Goal: Transaction & Acquisition: Purchase product/service

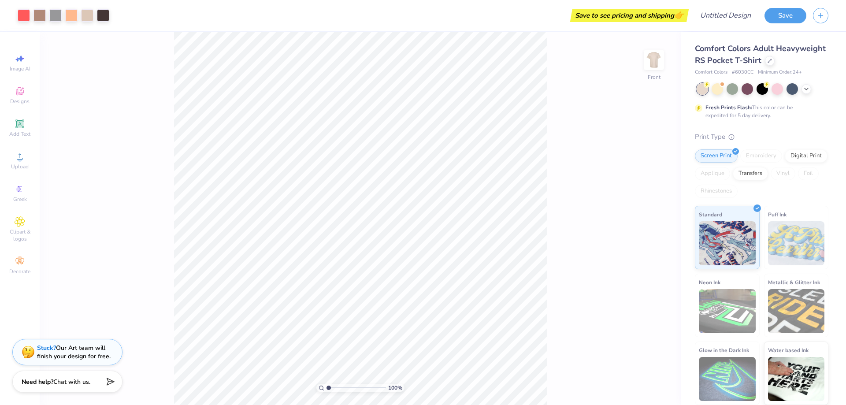
click at [665, 16] on div "Save to see pricing and shipping 👉" at bounding box center [629, 15] width 114 height 13
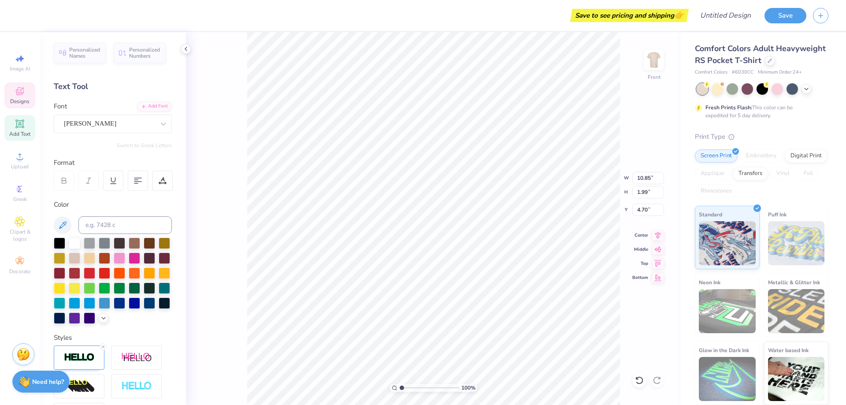
scroll to position [7, 4]
type textarea "DELTA DELTA DELTA"
type input "14.32"
type input "1.54"
type input "4.92"
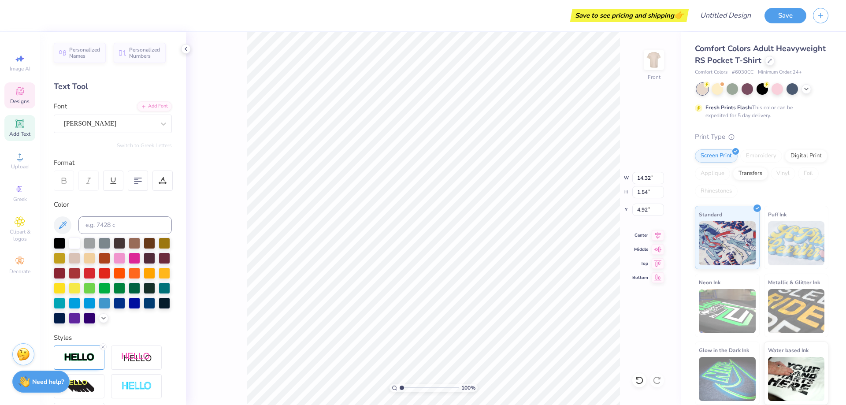
scroll to position [7, 3]
type input "11.00"
type input "2.13"
type input "3.00"
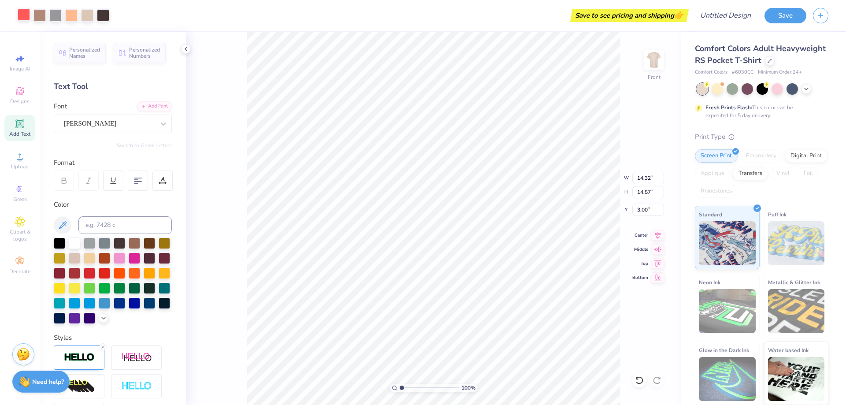
click at [25, 14] on div at bounding box center [24, 14] width 12 height 12
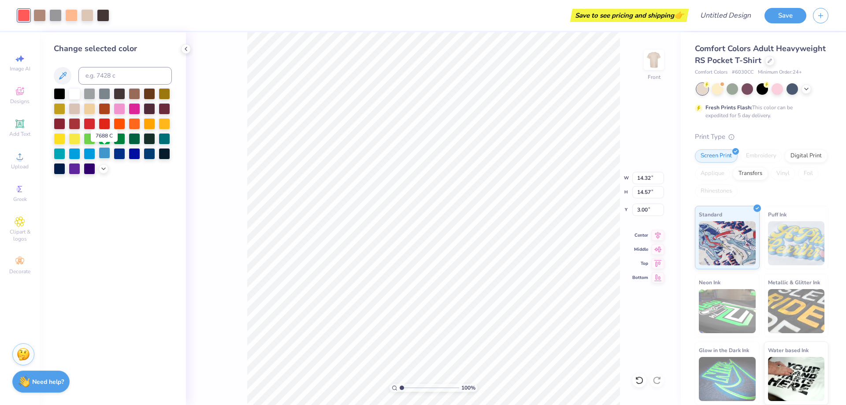
click at [99, 151] on div at bounding box center [104, 152] width 11 height 11
click at [71, 136] on div at bounding box center [74, 137] width 11 height 11
click at [101, 153] on div at bounding box center [104, 152] width 11 height 11
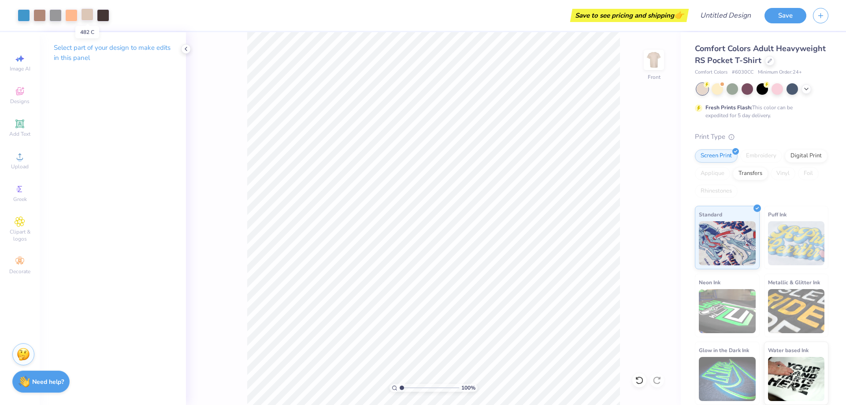
click at [87, 11] on div at bounding box center [87, 14] width 12 height 12
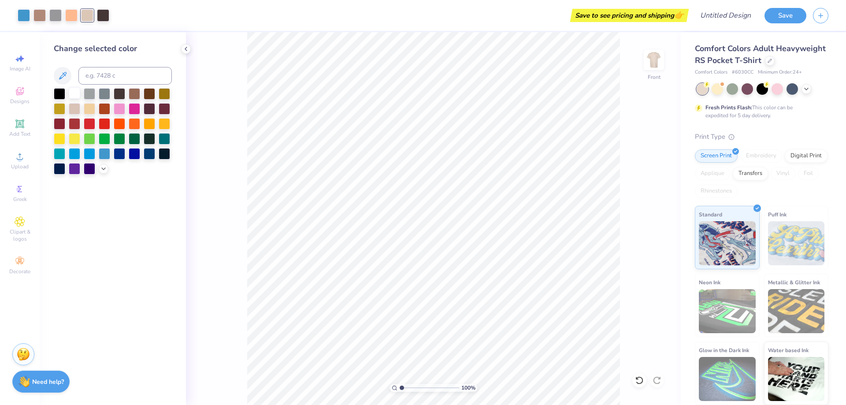
click at [76, 89] on div at bounding box center [74, 92] width 11 height 11
click at [805, 89] on icon at bounding box center [805, 88] width 7 height 7
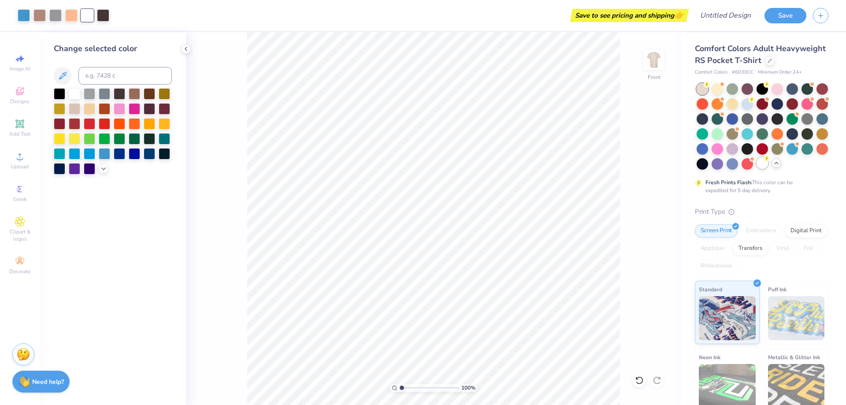
click at [756, 169] on div at bounding box center [761, 162] width 11 height 11
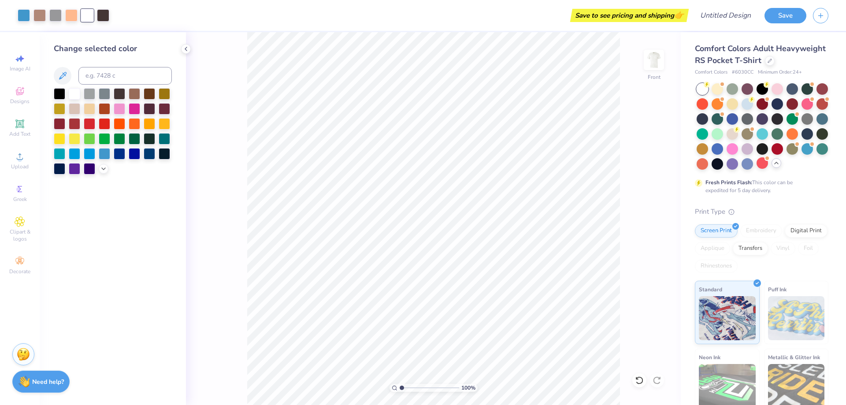
click at [245, 117] on div "100 % Front" at bounding box center [433, 218] width 495 height 373
click at [718, 94] on div at bounding box center [716, 87] width 11 height 11
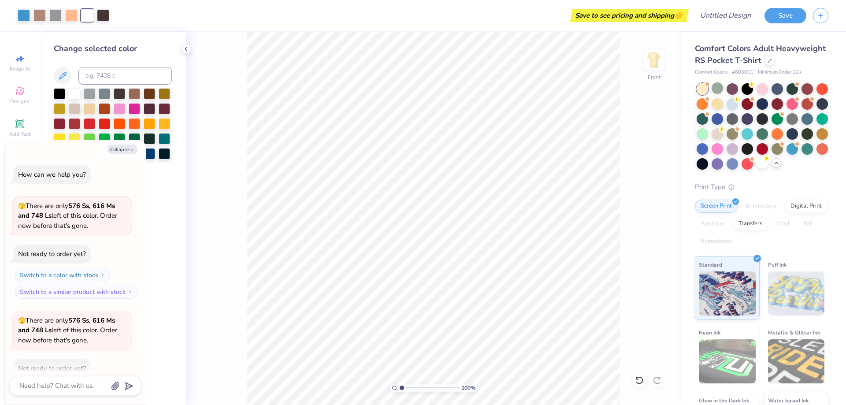
scroll to position [49, 0]
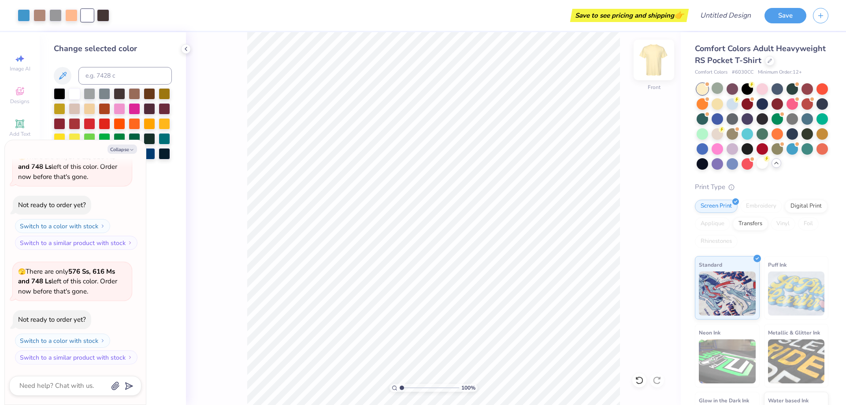
click at [650, 60] on img at bounding box center [653, 59] width 35 height 35
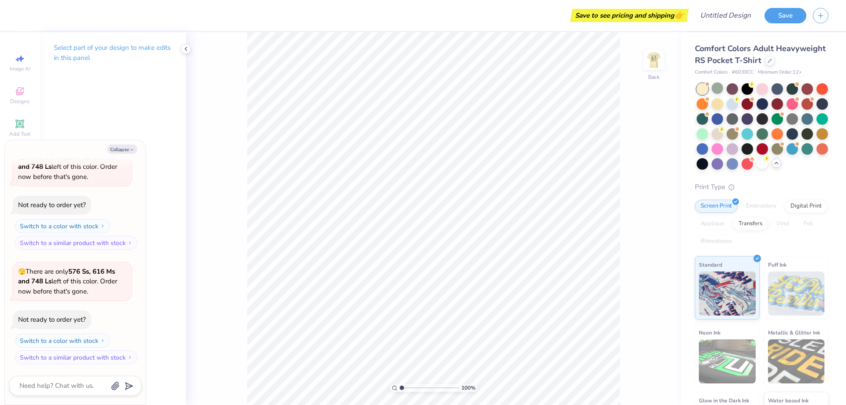
click at [150, 92] on div "Select part of your design to make edits in this panel" at bounding box center [113, 218] width 146 height 373
click at [57, 74] on div "Select part of your design to make edits in this panel" at bounding box center [113, 56] width 146 height 48
click at [184, 51] on icon at bounding box center [185, 48] width 7 height 7
click at [123, 149] on button "Collapse" at bounding box center [122, 148] width 30 height 9
type textarea "x"
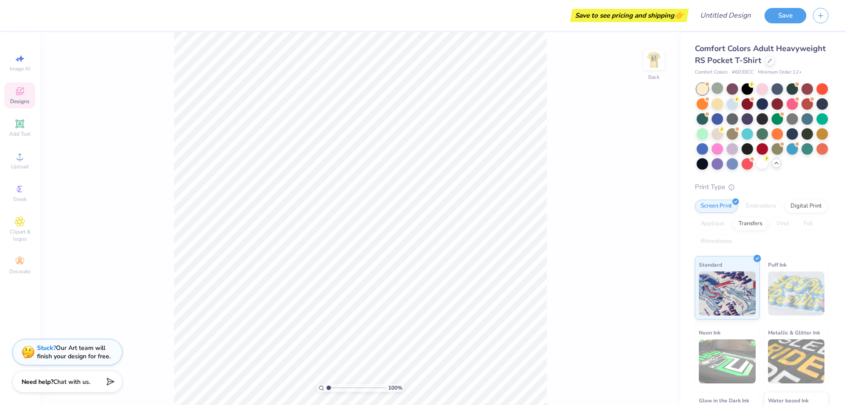
click at [25, 97] on div "Designs" at bounding box center [19, 95] width 31 height 26
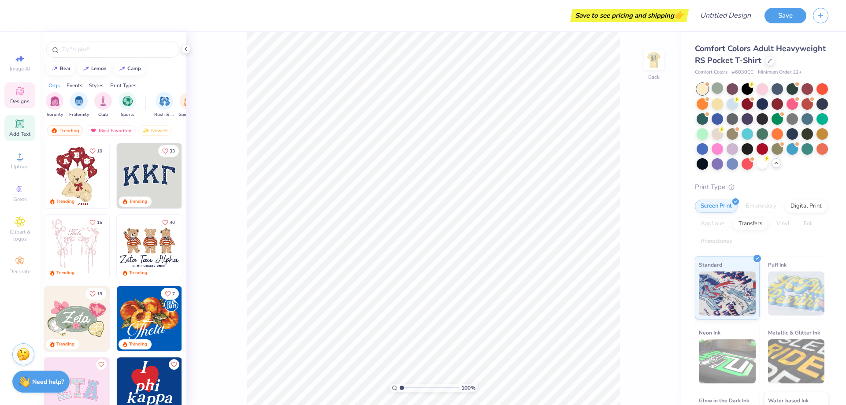
click at [14, 123] on div "Add Text" at bounding box center [19, 128] width 31 height 26
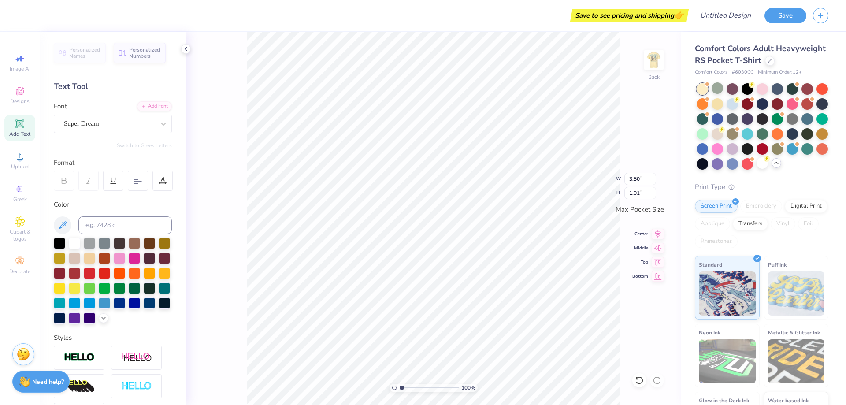
scroll to position [7, 1]
click at [140, 124] on div "Super Dream" at bounding box center [109, 124] width 92 height 14
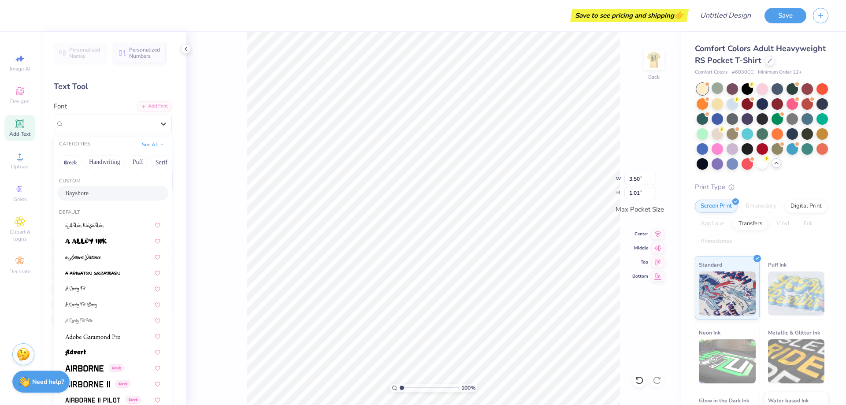
click at [96, 195] on div "Bayshore" at bounding box center [112, 192] width 95 height 9
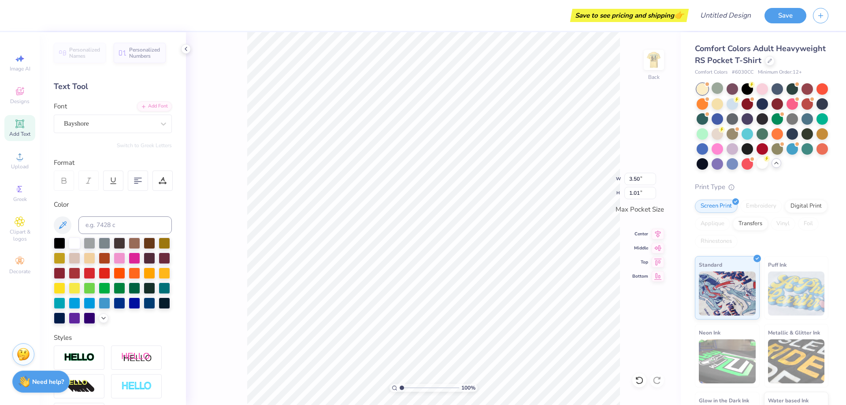
scroll to position [7, 1]
type textarea "T"
type textarea "P"
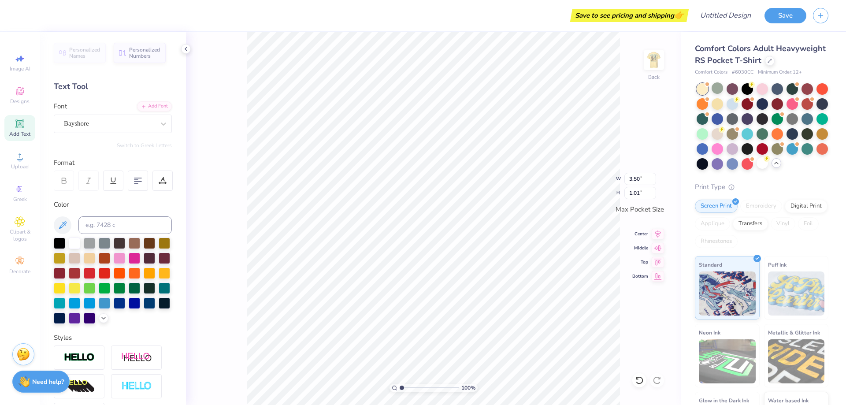
type textarea "Parents Weekedn"
click at [725, 170] on div at bounding box center [762, 126] width 132 height 86
click at [786, 154] on div at bounding box center [791, 147] width 11 height 11
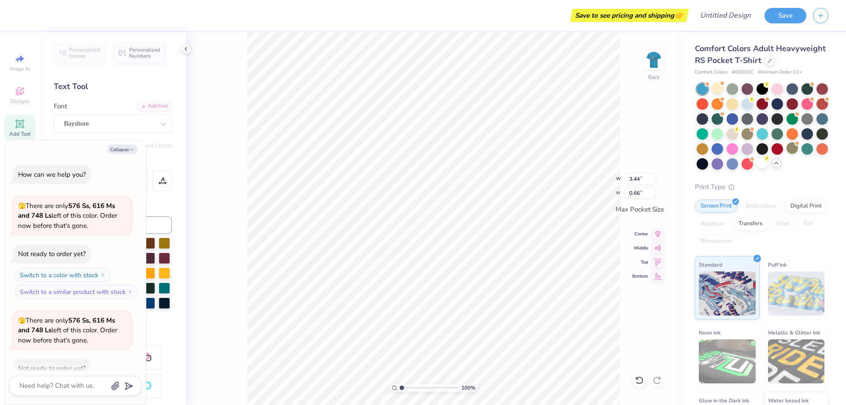
scroll to position [153, 0]
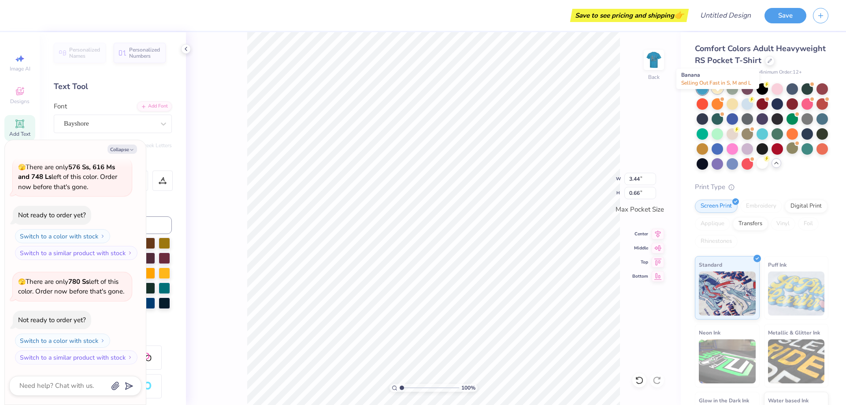
click at [721, 94] on div at bounding box center [716, 87] width 11 height 11
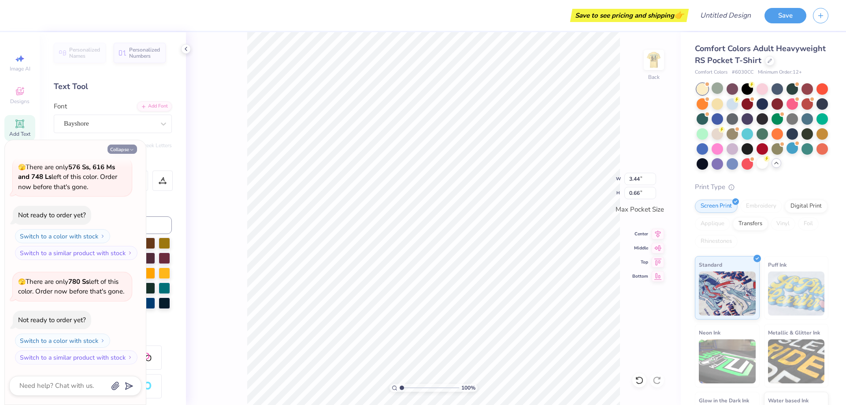
scroll to position [268, 0]
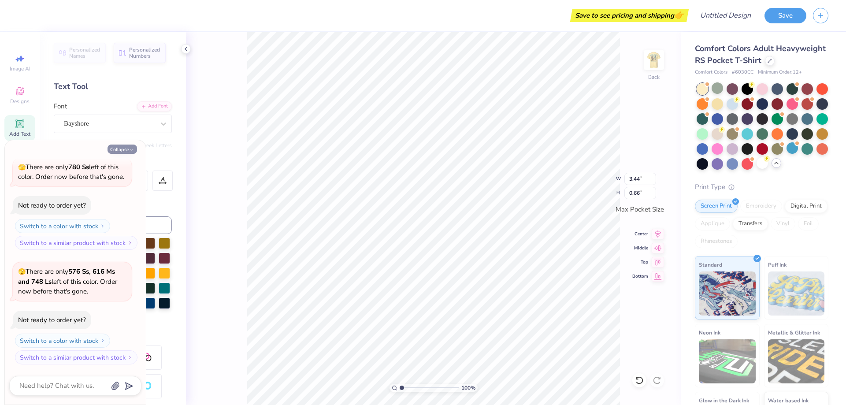
click at [127, 148] on button "Collapse" at bounding box center [122, 148] width 30 height 9
type textarea "x"
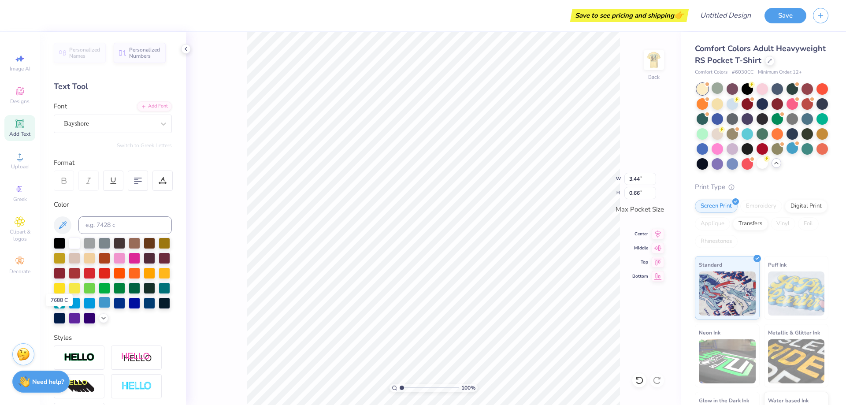
click at [99, 308] on div at bounding box center [104, 301] width 11 height 11
type textarea "Parents Weekend"
type input "3.36"
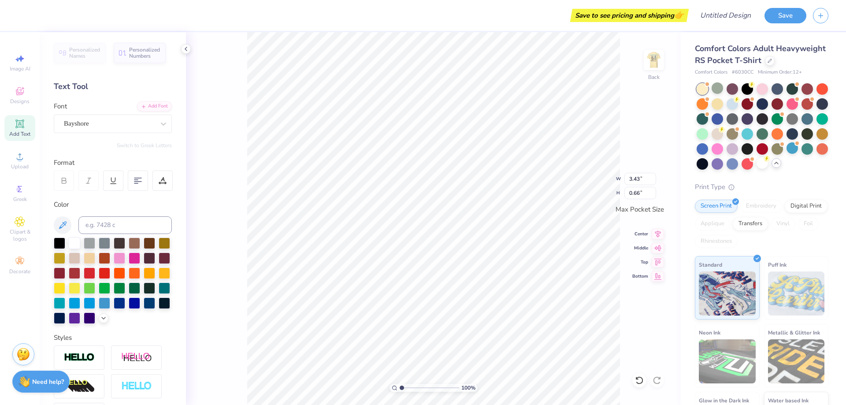
type input "0.65"
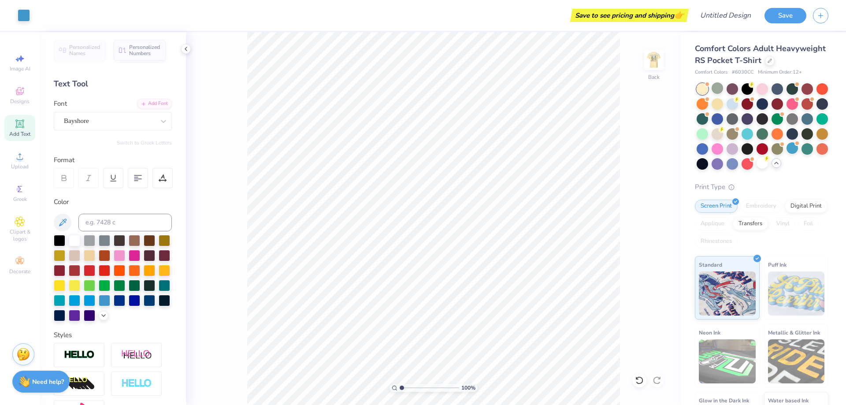
scroll to position [0, 0]
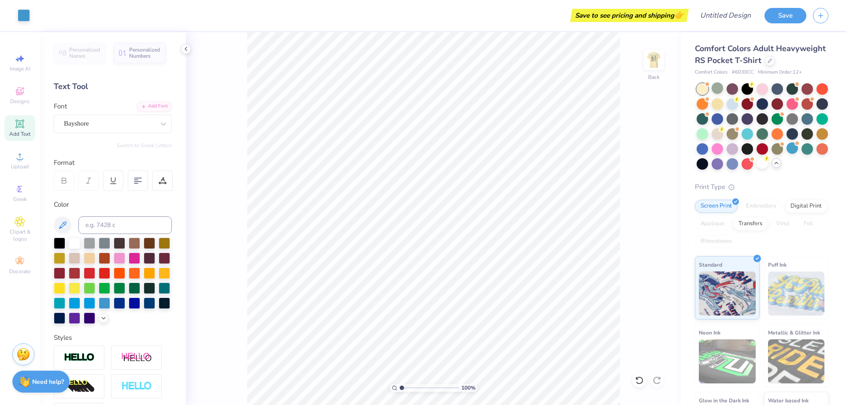
click at [13, 127] on div "Add Text" at bounding box center [19, 128] width 31 height 26
type textarea "T"
click at [85, 126] on div "Super Dream" at bounding box center [109, 124] width 92 height 14
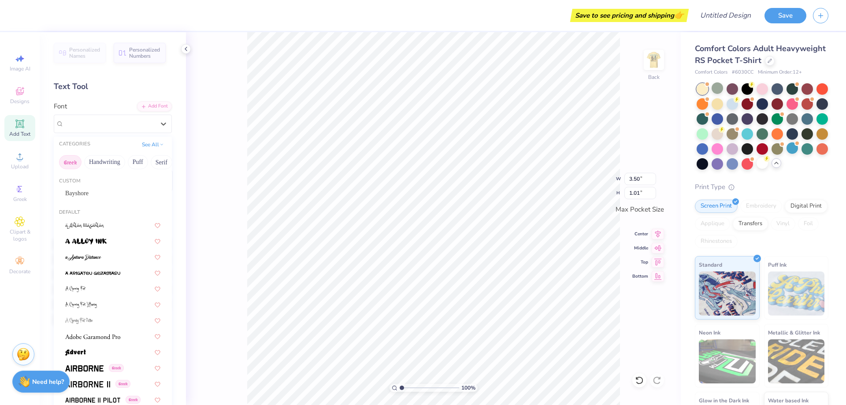
click at [73, 161] on button "Greek" at bounding box center [70, 162] width 22 height 14
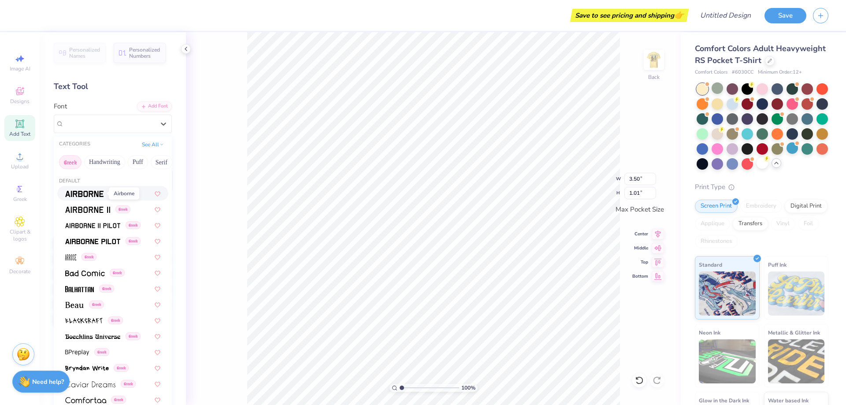
click at [79, 194] on img at bounding box center [84, 194] width 38 height 6
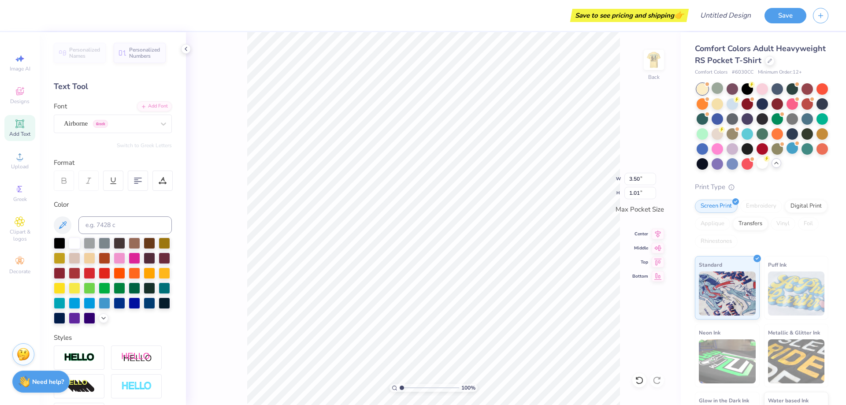
scroll to position [7, 1]
type textarea "D"
type textarea "d"
click at [147, 126] on div "Airborne Greek" at bounding box center [109, 124] width 92 height 14
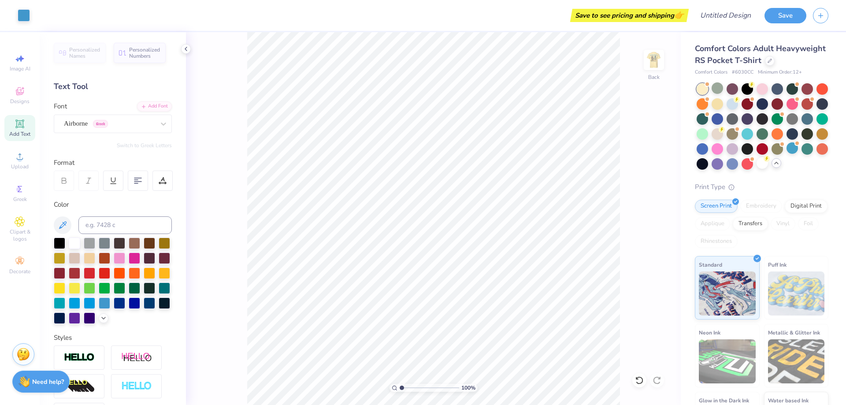
click at [219, 115] on div "100 % Back" at bounding box center [433, 218] width 495 height 373
click at [17, 129] on icon at bounding box center [20, 123] width 11 height 11
type input "3.50"
type input "1.01"
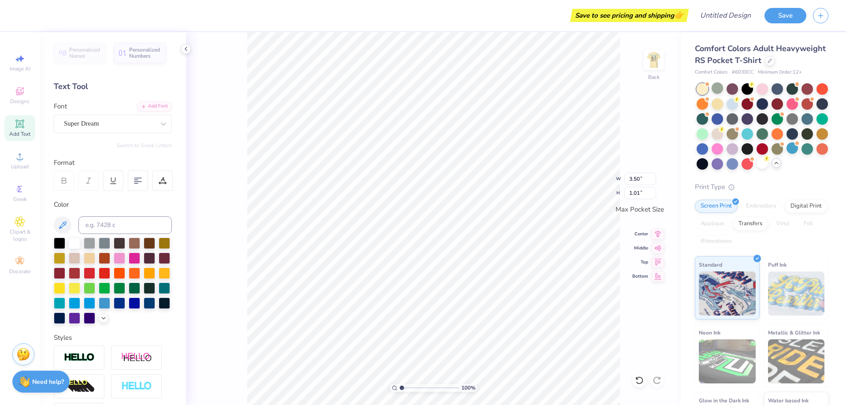
type textarea "T"
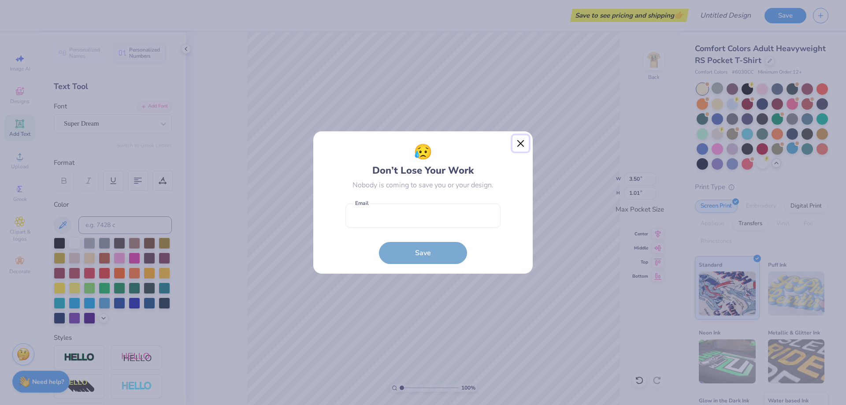
click at [519, 144] on button "Close" at bounding box center [520, 143] width 17 height 17
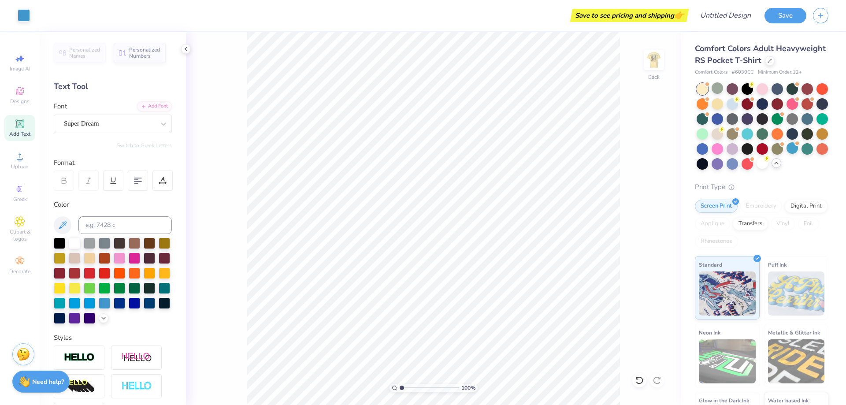
click at [22, 132] on span "Add Text" at bounding box center [19, 133] width 21 height 7
click at [13, 125] on div "Add Text" at bounding box center [19, 128] width 31 height 26
type input "3.50"
type input "1.01"
type textarea "T"
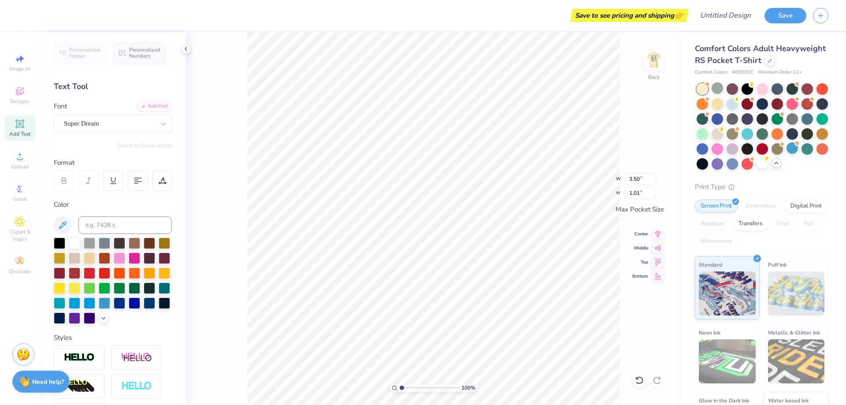
scroll to position [7, 2]
type textarea "Tri-Delta"
click at [126, 130] on div "Super Dream" at bounding box center [109, 124] width 92 height 14
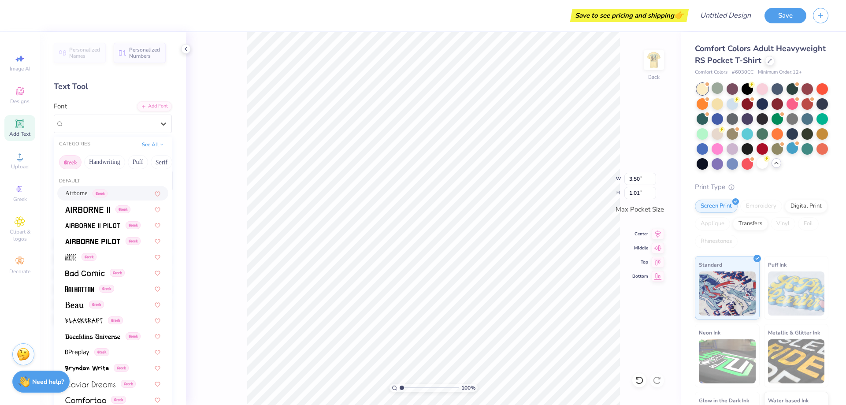
click at [67, 162] on button "Greek" at bounding box center [70, 162] width 22 height 14
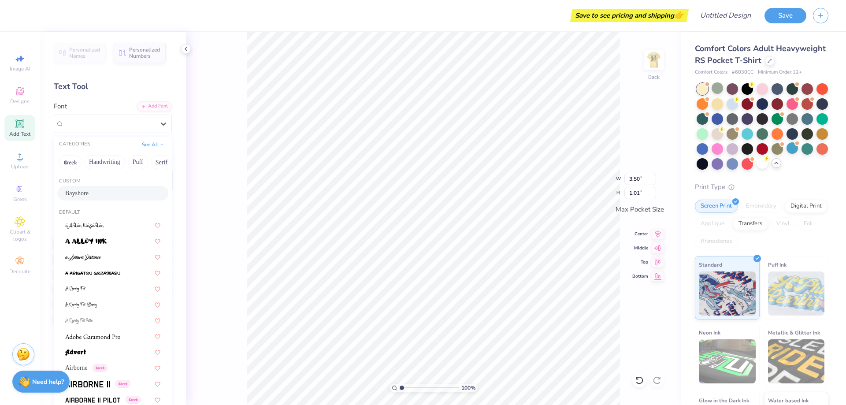
click at [79, 193] on span "Bayshore" at bounding box center [76, 192] width 23 height 9
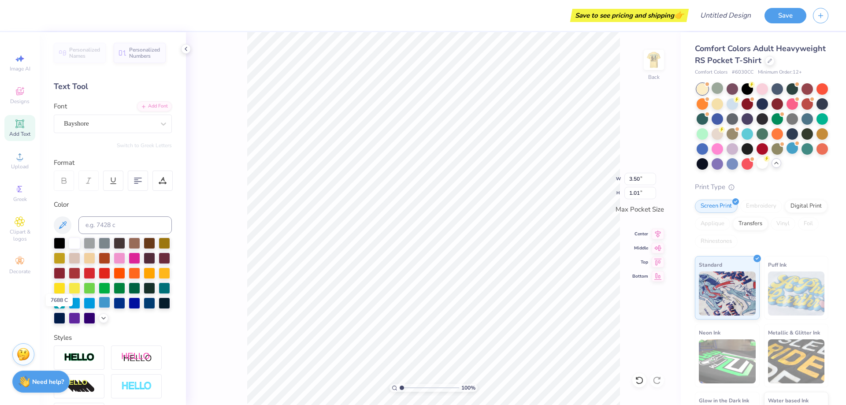
click at [99, 308] on div at bounding box center [104, 301] width 11 height 11
type input "3.36"
type input "0.65"
click at [12, 128] on div "Add Text" at bounding box center [19, 128] width 31 height 26
type input "3.50"
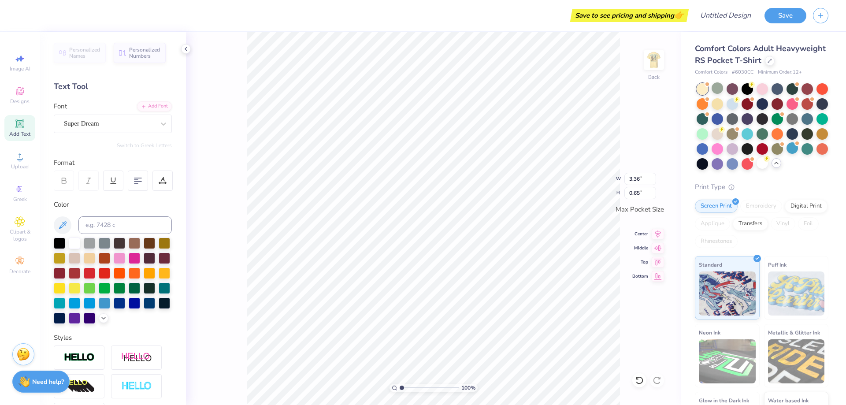
type input "1.01"
type textarea "T"
type textarea "2025"
click at [115, 133] on div "Personalized Names Personalized Numbers Text Tool Add Font Font Super Dream Swi…" at bounding box center [113, 218] width 146 height 373
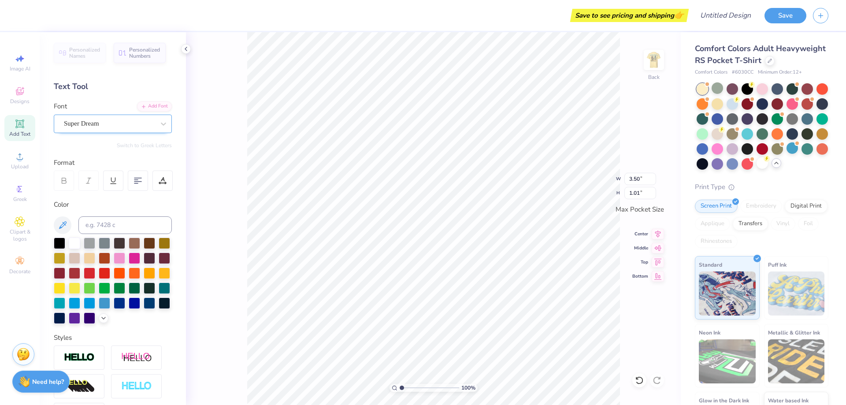
click at [120, 124] on div "Super Dream" at bounding box center [109, 124] width 92 height 14
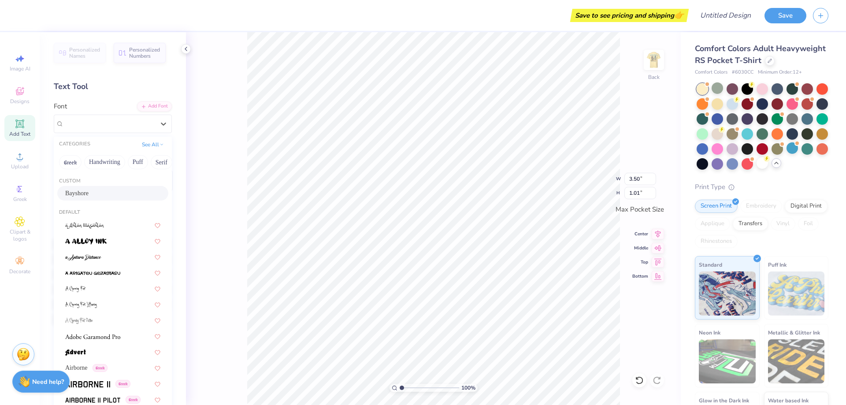
click at [90, 190] on div "Bayshore" at bounding box center [112, 192] width 95 height 9
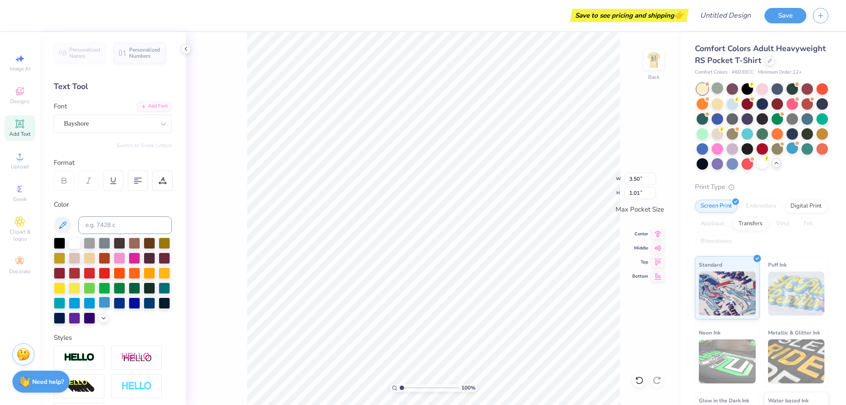
click at [99, 308] on div at bounding box center [104, 301] width 11 height 11
click at [652, 67] on img at bounding box center [653, 59] width 35 height 35
click at [89, 15] on div at bounding box center [87, 14] width 12 height 12
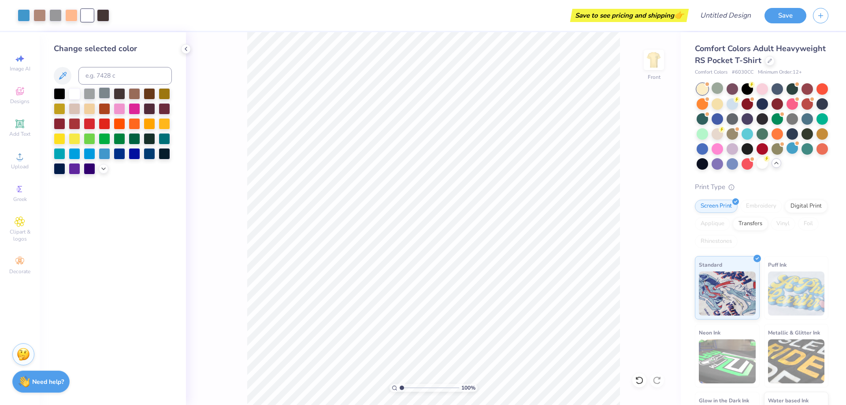
click at [104, 90] on div at bounding box center [104, 92] width 11 height 11
click at [118, 154] on div at bounding box center [119, 152] width 11 height 11
click at [105, 154] on div at bounding box center [104, 152] width 11 height 11
click at [104, 95] on div at bounding box center [104, 92] width 11 height 11
click at [102, 153] on div at bounding box center [104, 152] width 11 height 11
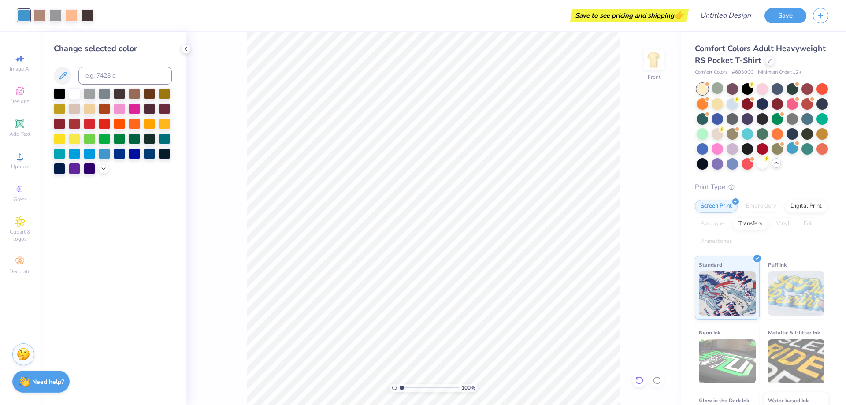
click at [637, 375] on div at bounding box center [639, 380] width 14 height 14
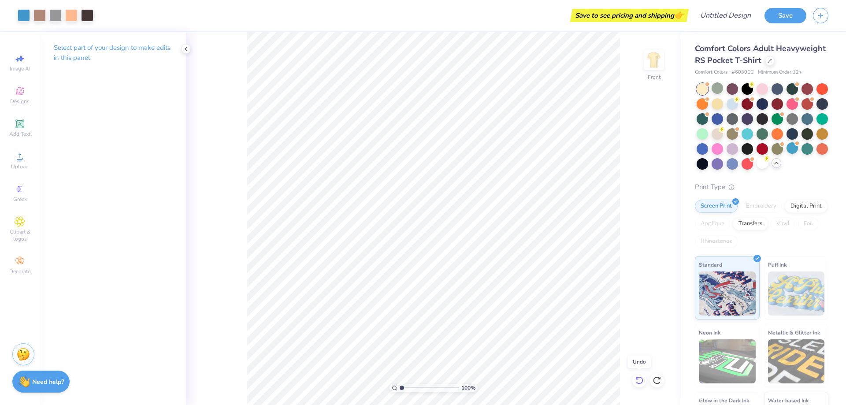
click at [637, 375] on div at bounding box center [639, 380] width 14 height 14
click at [84, 16] on div at bounding box center [87, 14] width 12 height 12
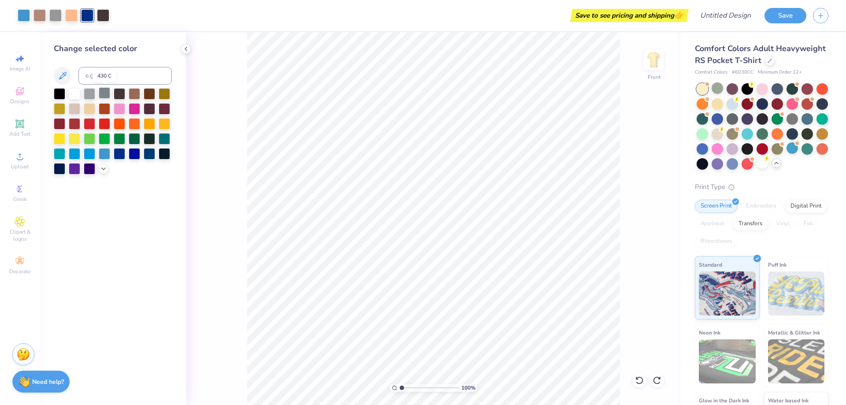
click at [104, 98] on div at bounding box center [104, 92] width 11 height 11
click at [648, 63] on img at bounding box center [653, 59] width 35 height 35
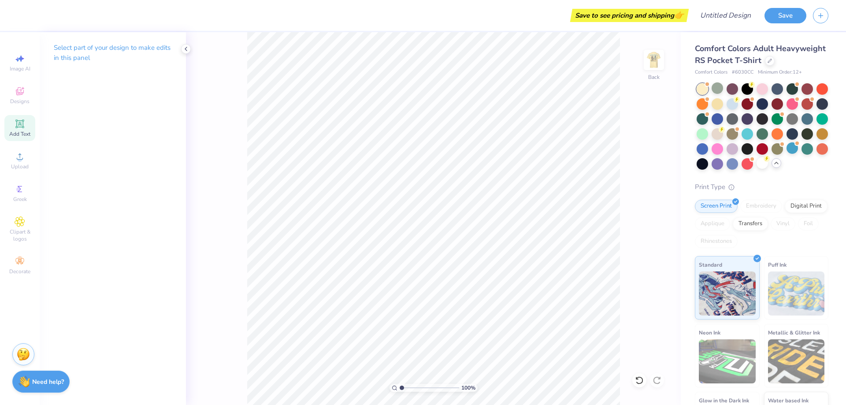
click at [26, 130] on span "Add Text" at bounding box center [19, 133] width 21 height 7
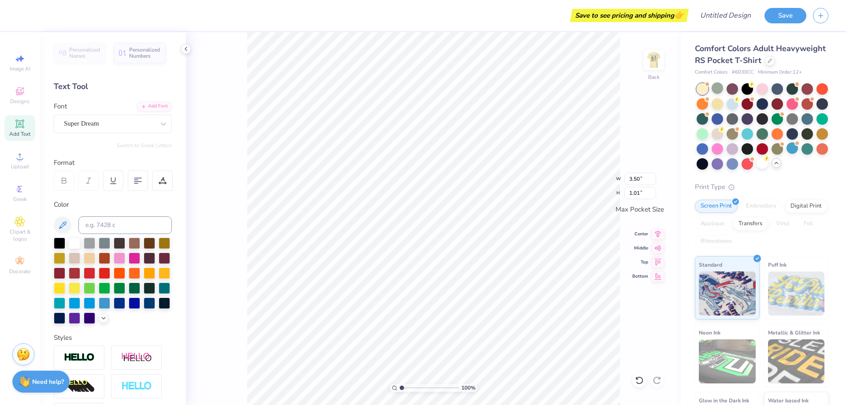
type textarea "T"
type textarea "Parents Weekend 2025"
click at [97, 120] on div "Super Dream" at bounding box center [109, 124] width 92 height 14
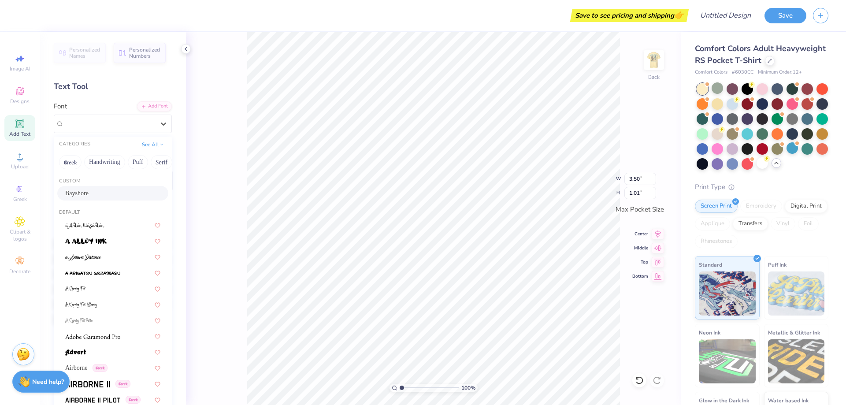
click at [85, 194] on div "Bayshore" at bounding box center [112, 192] width 95 height 9
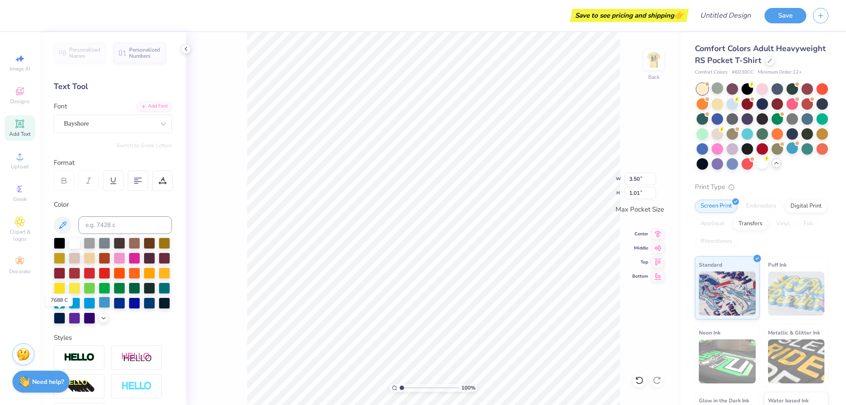
click at [99, 308] on div at bounding box center [104, 301] width 11 height 11
type textarea "Parents Weekend 2025"
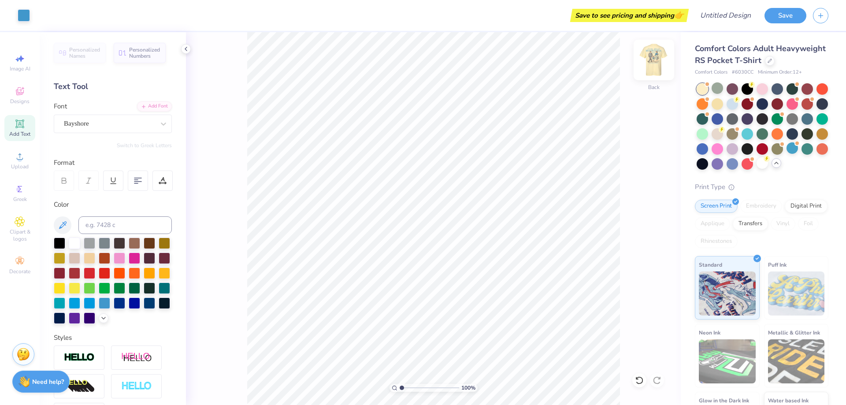
click at [647, 62] on img at bounding box center [653, 59] width 35 height 35
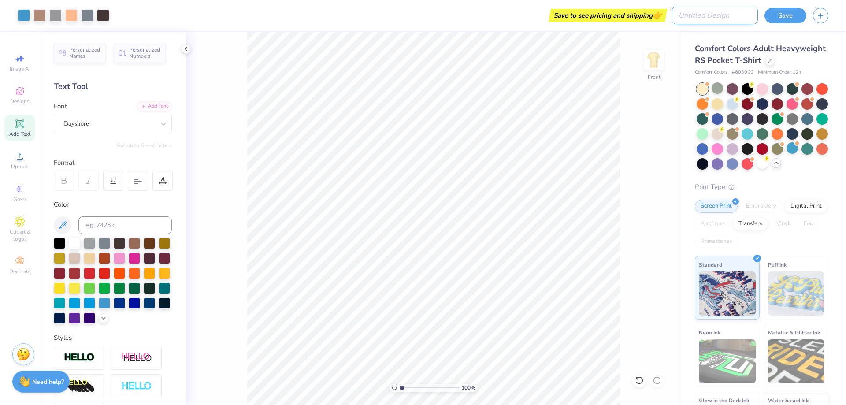
click at [721, 15] on input "Design Title" at bounding box center [714, 16] width 86 height 18
type input "Parent Weekend 2025"
click at [779, 16] on button "Save" at bounding box center [785, 14] width 42 height 15
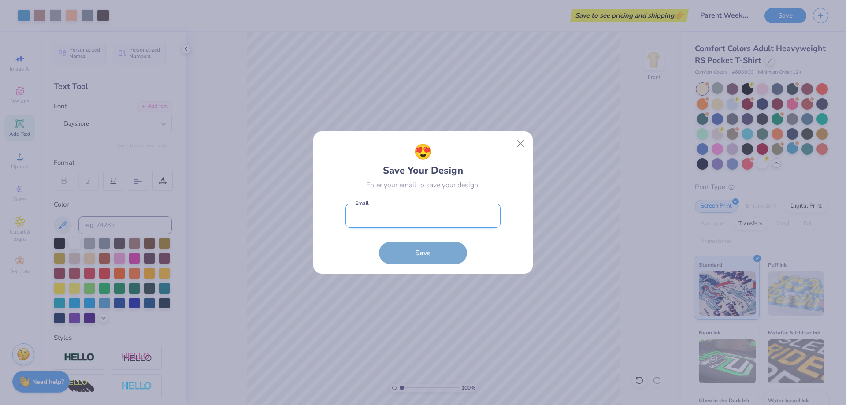
click at [436, 215] on input "email" at bounding box center [422, 215] width 155 height 24
type input "[EMAIL_ADDRESS][PERSON_NAME][DOMAIN_NAME]"
click at [420, 255] on button "Save" at bounding box center [423, 251] width 88 height 22
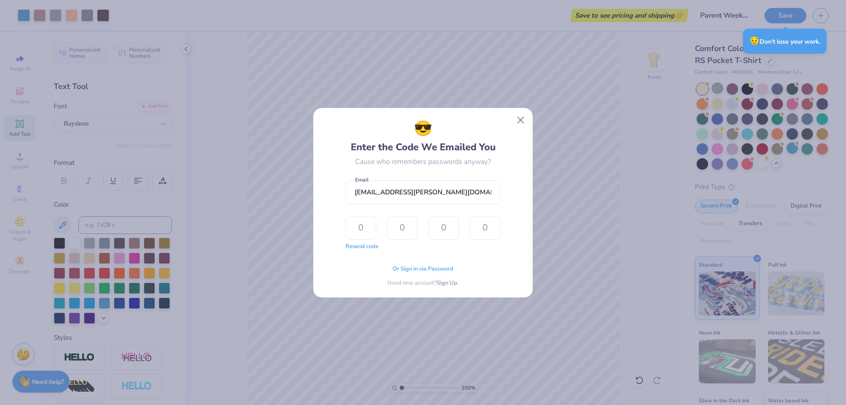
type input "7"
type input "4"
type input "9"
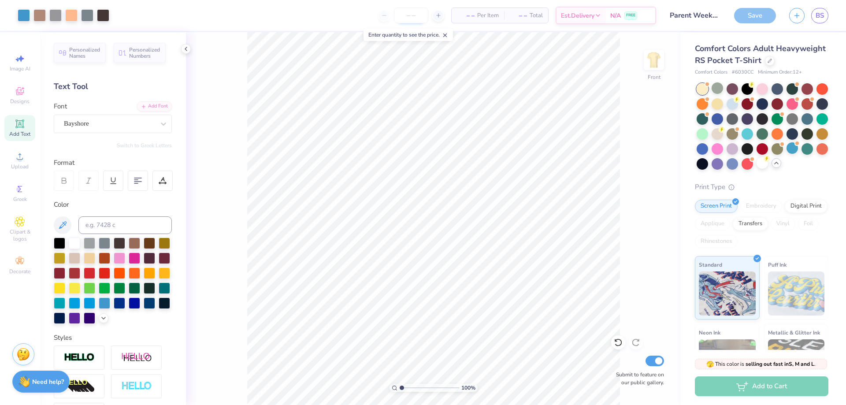
click at [396, 19] on input "number" at bounding box center [411, 15] width 34 height 16
click at [392, 15] on input "15" at bounding box center [381, 15] width 34 height 16
click at [385, 18] on input "15" at bounding box center [381, 15] width 34 height 16
type input "1"
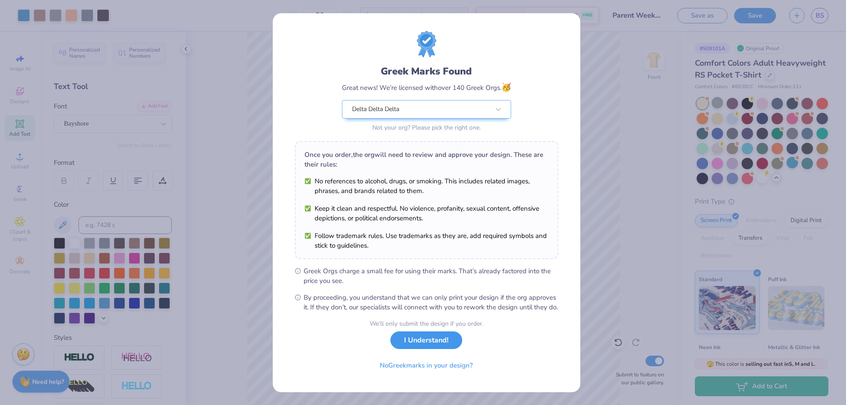
click at [426, 347] on button "I Understand!" at bounding box center [426, 340] width 72 height 18
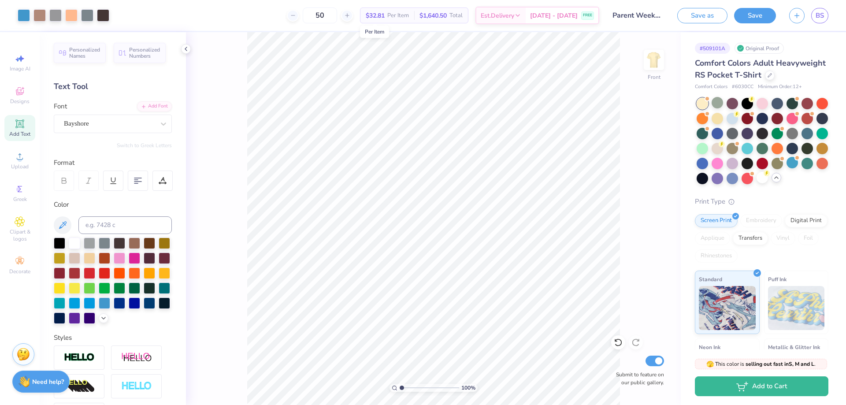
click at [381, 13] on span "$32.81" at bounding box center [375, 15] width 19 height 9
click at [382, 15] on span "$32.81" at bounding box center [375, 15] width 19 height 9
click at [388, 16] on span "Per Item" at bounding box center [398, 15] width 22 height 9
click at [327, 15] on input "50" at bounding box center [320, 15] width 34 height 16
type input "5"
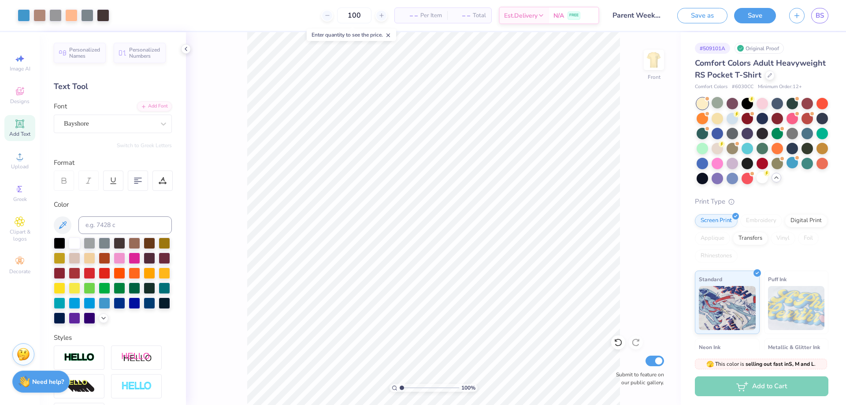
type input "100"
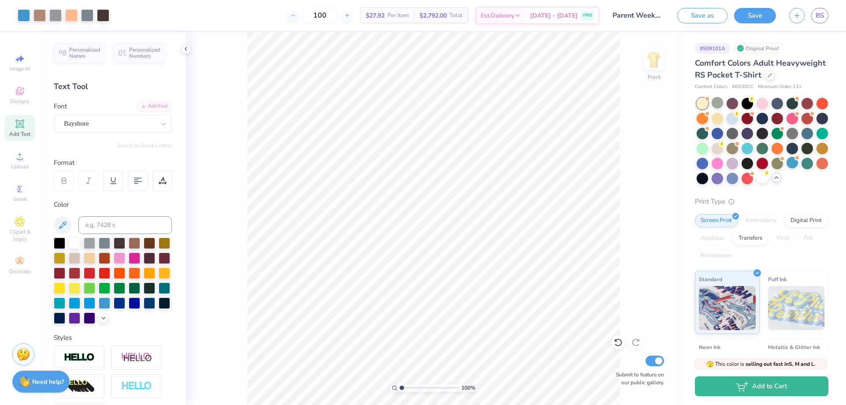
drag, startPoint x: 328, startPoint y: 16, endPoint x: 299, endPoint y: 18, distance: 28.7
click at [299, 18] on div "100" at bounding box center [320, 15] width 66 height 16
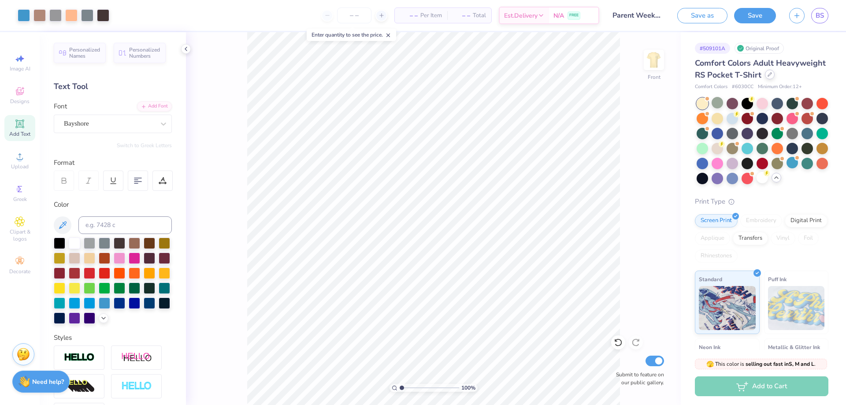
click at [767, 77] on icon at bounding box center [769, 74] width 4 height 4
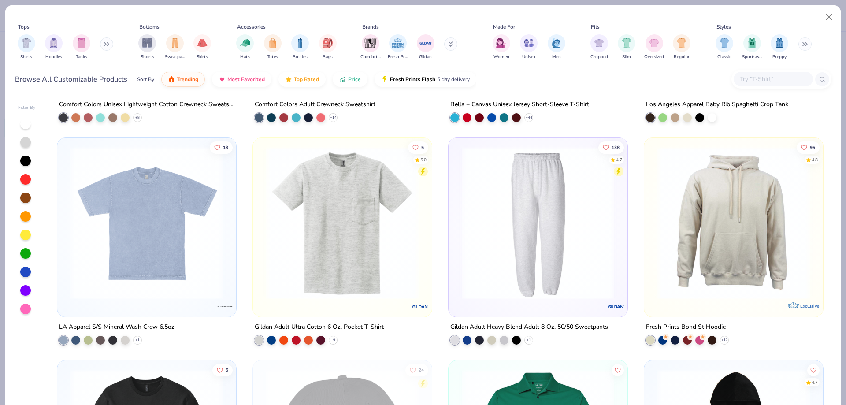
scroll to position [3787, 0]
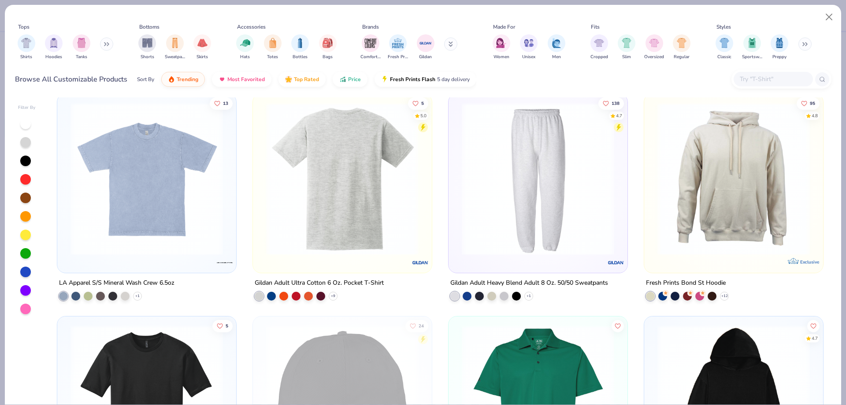
click at [329, 203] on div at bounding box center [341, 179] width 483 height 152
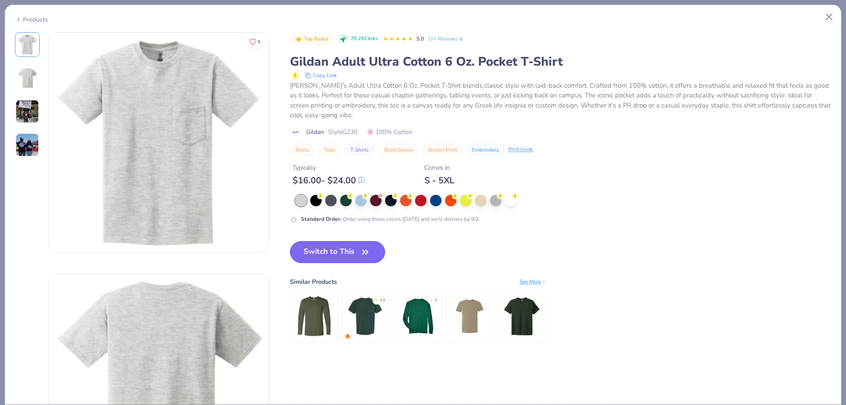
click at [322, 249] on button "Switch to This" at bounding box center [338, 252] width 96 height 22
click at [364, 255] on icon "button" at bounding box center [365, 252] width 12 height 12
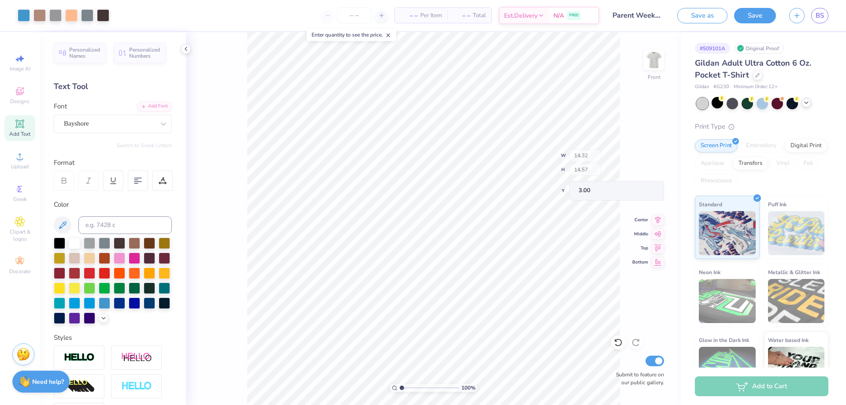
type input "3.00"
click at [355, 13] on input "number" at bounding box center [354, 15] width 34 height 16
type input "15"
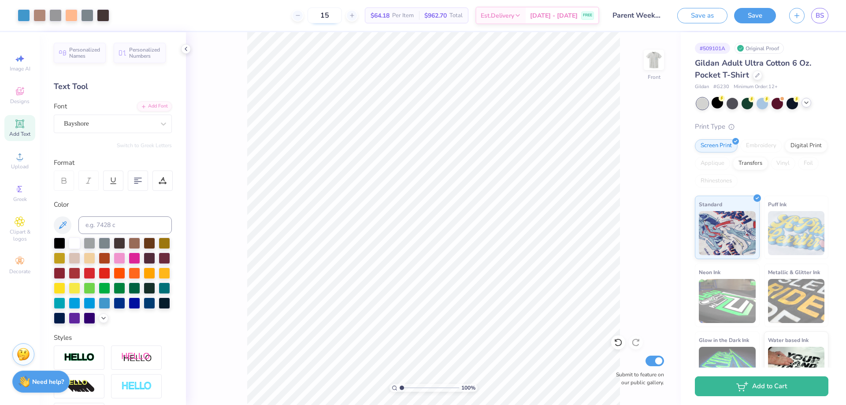
drag, startPoint x: 327, startPoint y: 14, endPoint x: 314, endPoint y: 14, distance: 13.2
click at [314, 14] on input "15" at bounding box center [324, 15] width 34 height 16
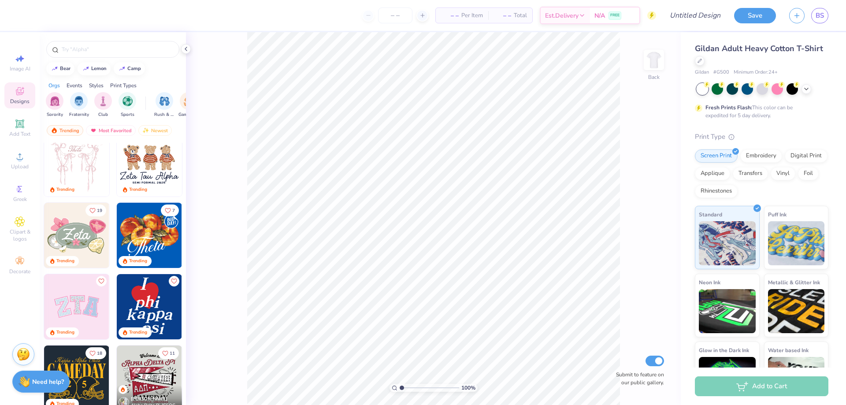
scroll to position [88, 0]
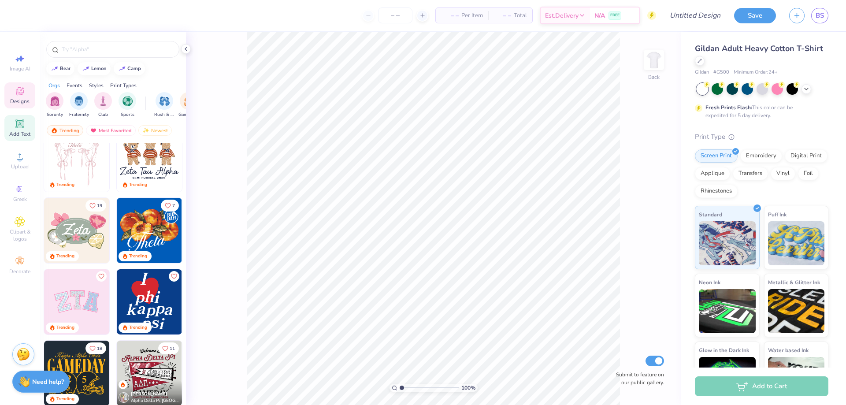
click at [18, 129] on div "Add Text" at bounding box center [19, 128] width 31 height 26
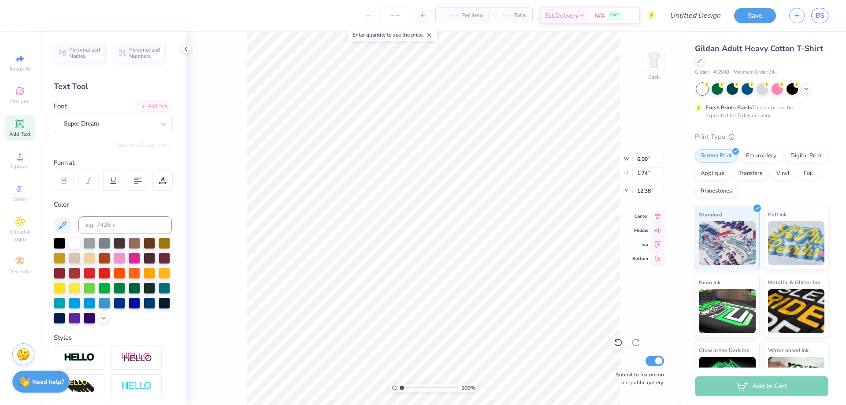
scroll to position [7, 1]
type textarea "TET"
drag, startPoint x: 649, startPoint y: 269, endPoint x: 644, endPoint y: 271, distance: 5.5
click at [644, 271] on div "100 % Back W 6.00 6.00 " H 1.74 1.74 " Y 12.38 12.38 " Center Middle Top Bottom…" at bounding box center [433, 218] width 495 height 373
click at [20, 199] on span "Greek" at bounding box center [20, 199] width 14 height 7
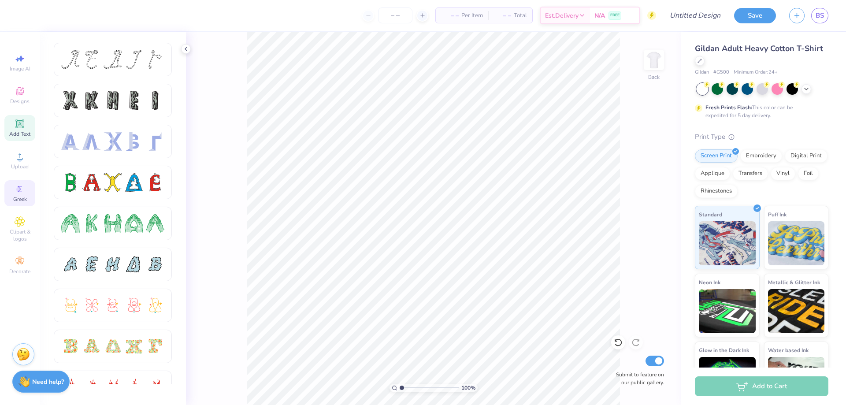
click at [15, 131] on span "Add Text" at bounding box center [19, 133] width 21 height 7
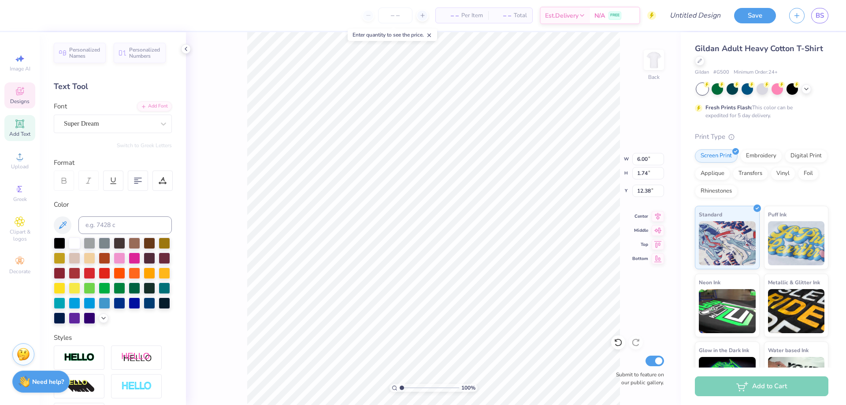
click at [14, 93] on div "Designs" at bounding box center [19, 95] width 31 height 26
click at [74, 119] on div "Super Dream" at bounding box center [109, 124] width 92 height 14
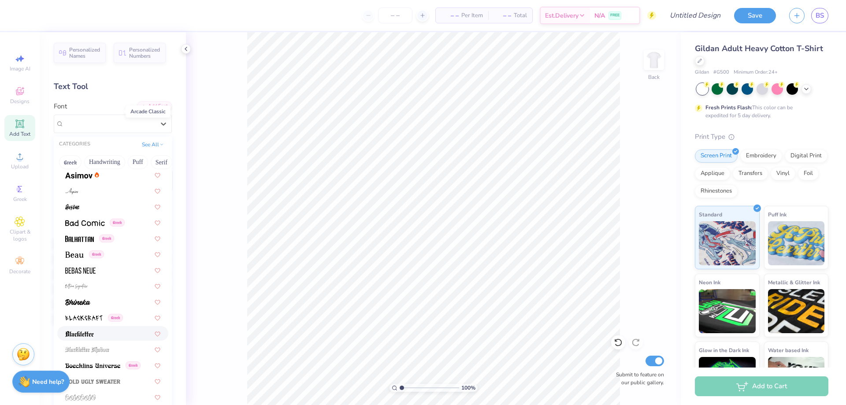
scroll to position [352, 0]
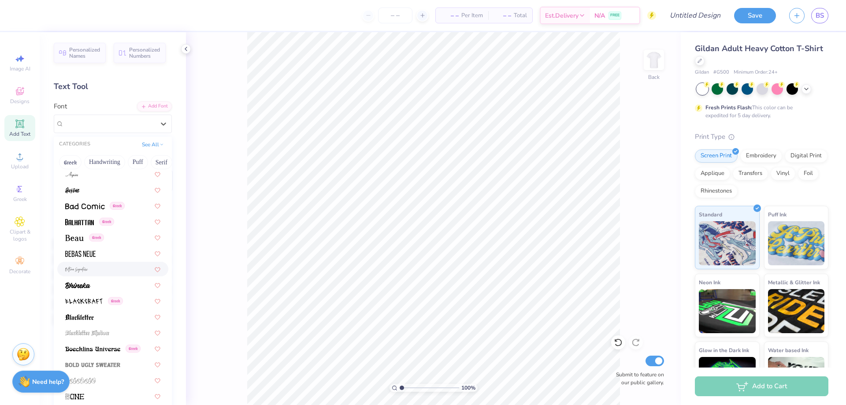
click at [101, 270] on div at bounding box center [112, 268] width 95 height 9
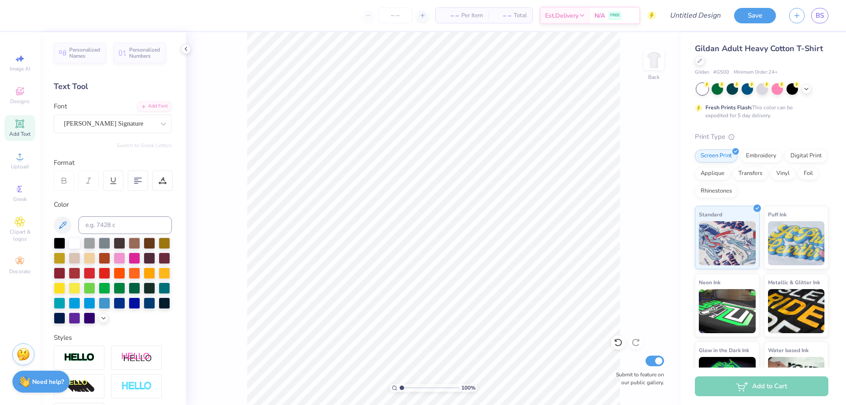
click at [27, 125] on div "Add Text" at bounding box center [19, 128] width 31 height 26
click at [129, 126] on div "Super Dream" at bounding box center [109, 124] width 92 height 14
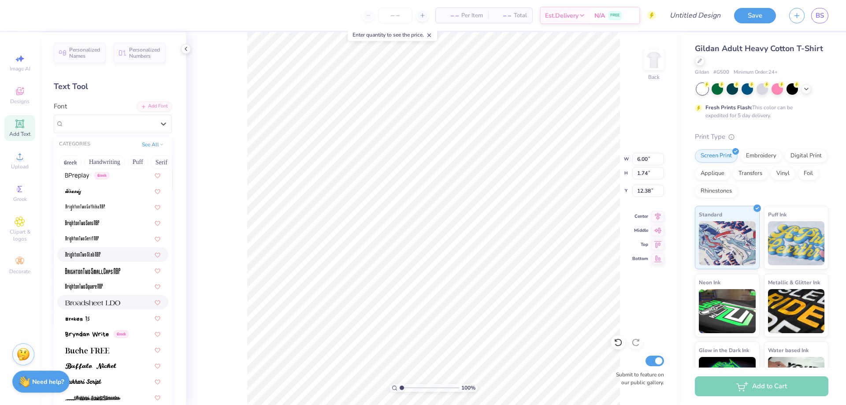
scroll to position [749, 0]
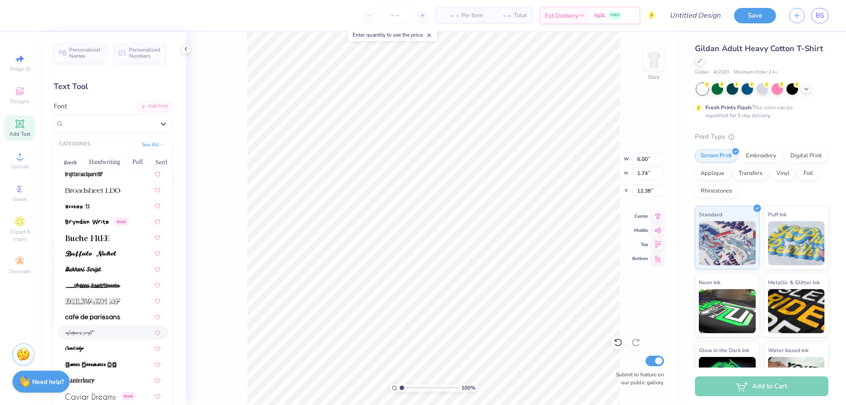
click at [109, 333] on div at bounding box center [112, 332] width 95 height 9
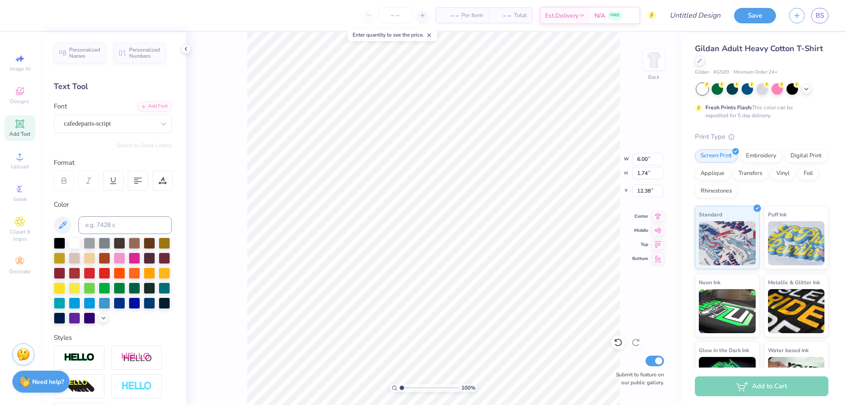
type input "7.18"
type input "2.31"
type input "12.10"
type textarea "T"
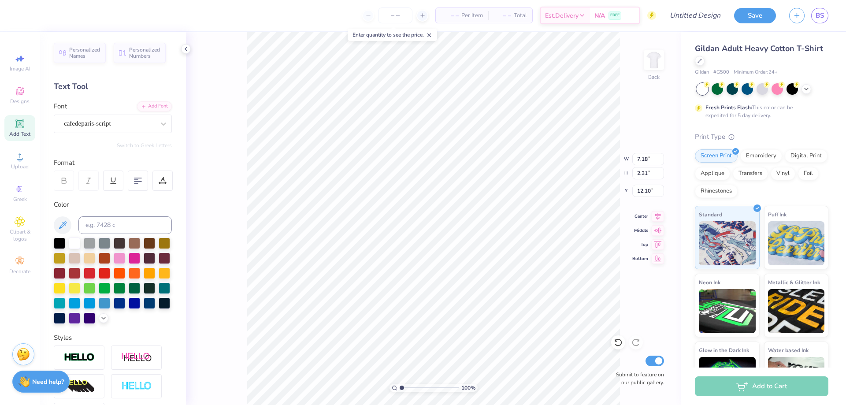
scroll to position [7, 4]
type textarea "Parent Weekend"
click at [99, 308] on div at bounding box center [104, 301] width 11 height 11
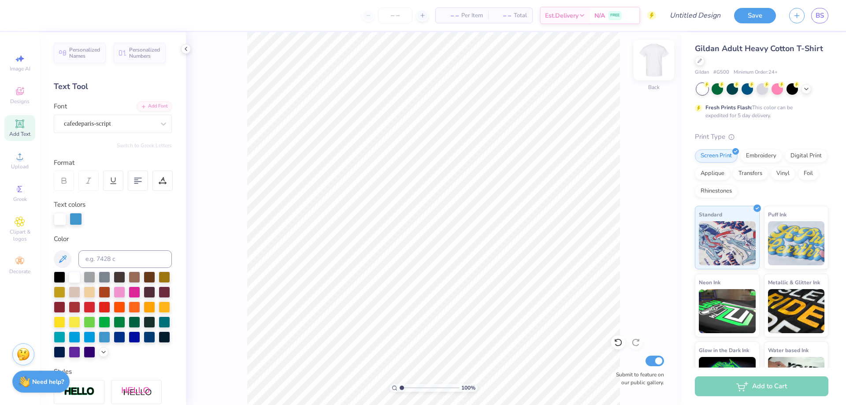
click at [650, 52] on img at bounding box center [653, 59] width 35 height 35
click at [18, 126] on icon at bounding box center [19, 123] width 7 height 7
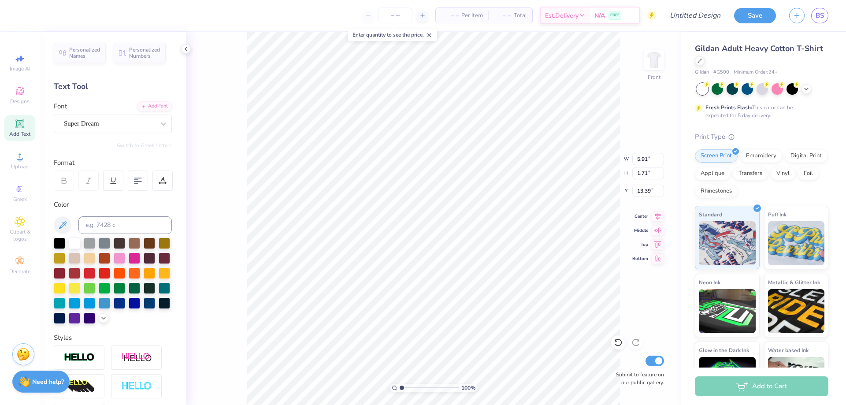
scroll to position [7, 1]
click at [81, 130] on div "Super Dream" at bounding box center [109, 124] width 92 height 14
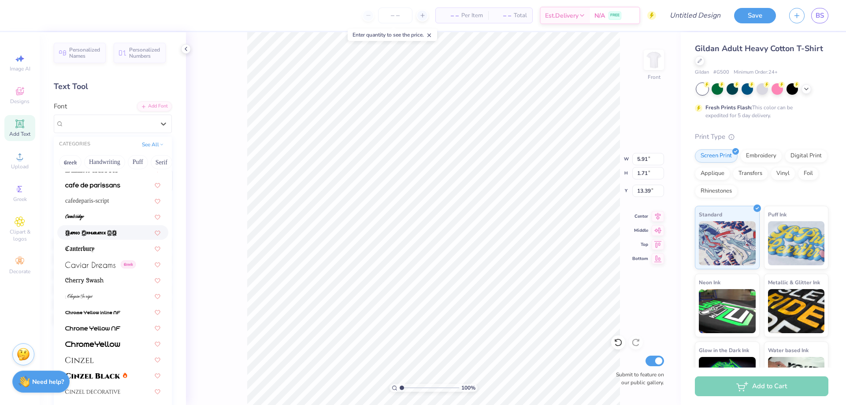
scroll to position [881, 0]
click at [83, 251] on span at bounding box center [79, 247] width 29 height 9
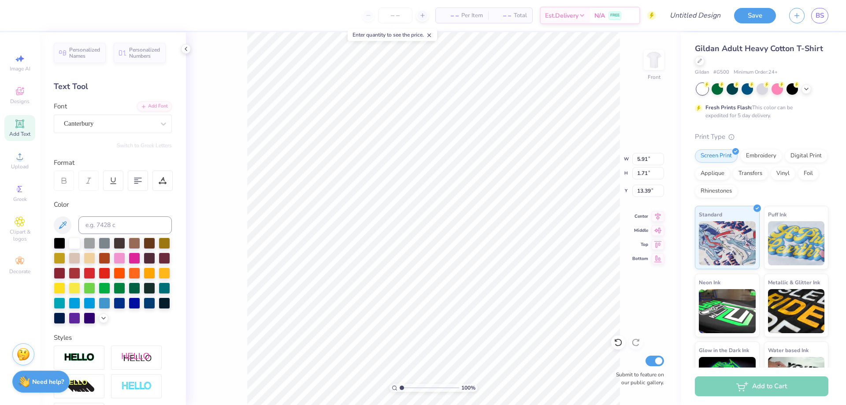
type textarea "T"
type textarea "Parents Weekend"
click at [99, 308] on div at bounding box center [104, 301] width 11 height 11
type input "10.35"
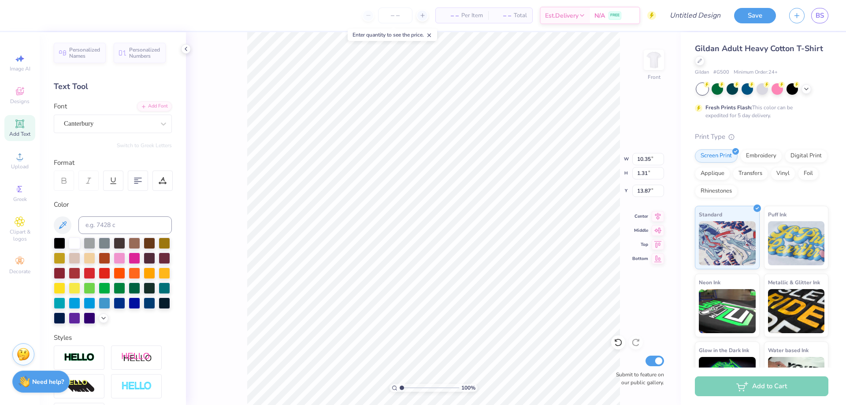
type input "1.31"
type input "13.87"
click at [123, 126] on div "Canterbury" at bounding box center [109, 124] width 92 height 14
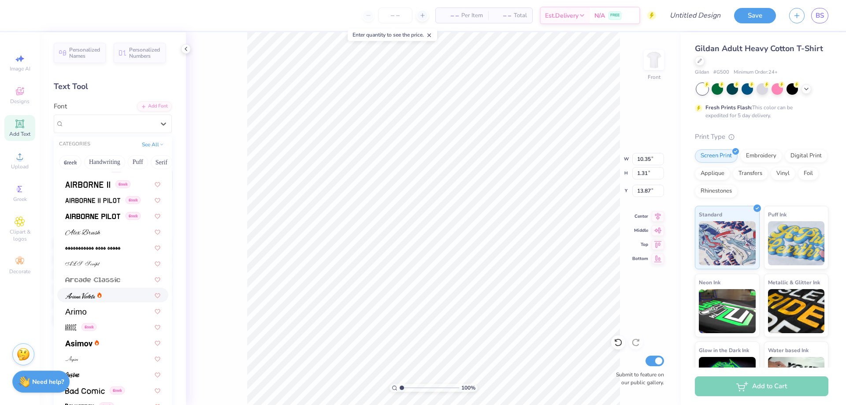
scroll to position [176, 0]
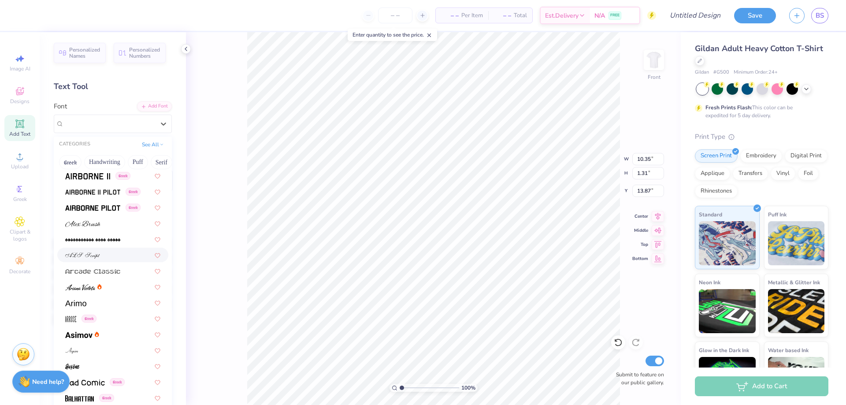
click at [83, 250] on span at bounding box center [82, 254] width 35 height 9
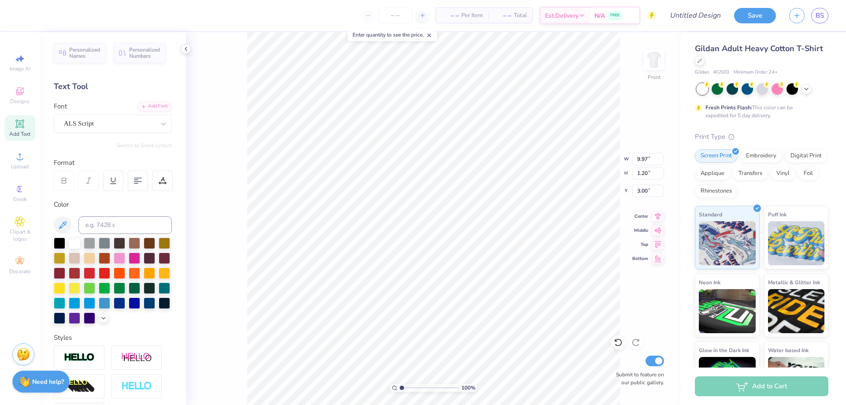
type input "3.00"
type input "9.75"
type input "1.17"
type input "4.90"
type input "12.22"
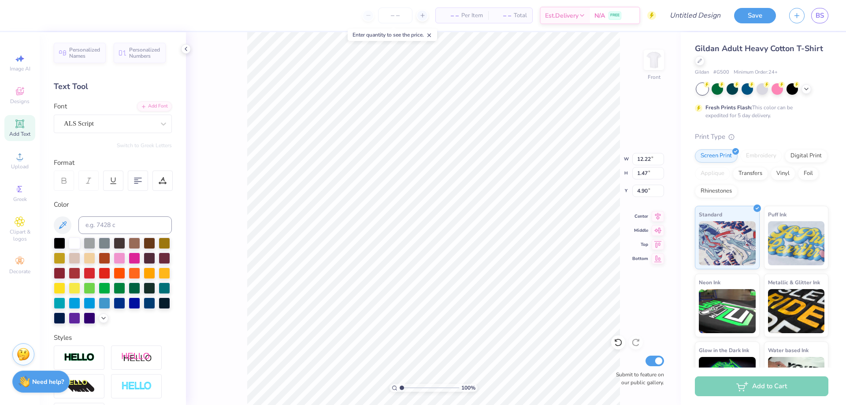
type input "1.47"
type input "3.00"
type input "14.58"
type input "1.75"
type input "3.99"
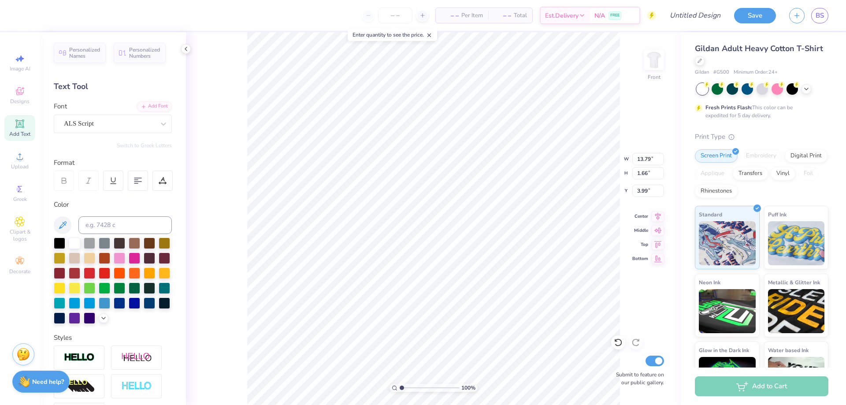
type input "13.79"
type input "1.66"
type input "3.00"
type textarea "Parents Weekend"
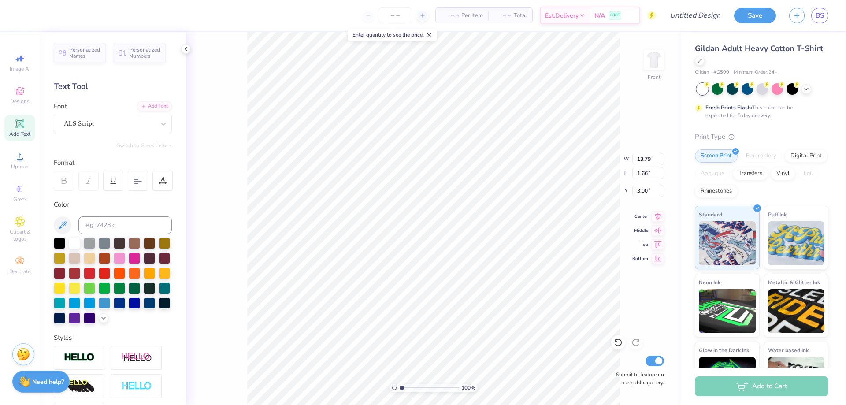
scroll to position [7, 1]
type textarea "Parents Weekend 2025"
click at [667, 180] on div "100 % Front W 13.79 13.79 " H 1.66 1.66 " Y 3.00 3.00 " Center Middle Top Botto…" at bounding box center [433, 218] width 495 height 373
type textarea "p"
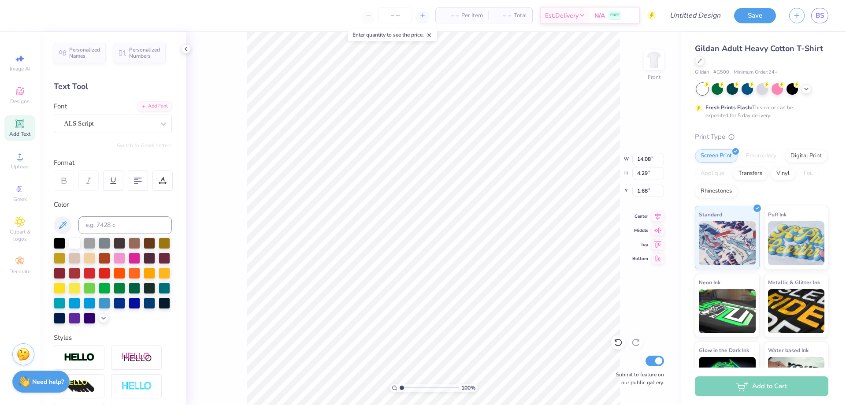
type textarea "Parents Weekend"
click at [25, 132] on span "Add Text" at bounding box center [19, 133] width 21 height 7
type input "4.66"
type textarea "T"
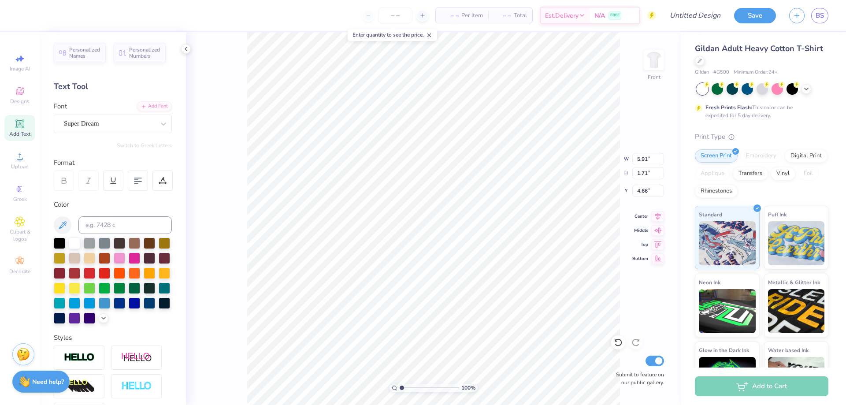
type textarea "2025"
click at [103, 124] on div "Super Dream" at bounding box center [109, 124] width 92 height 14
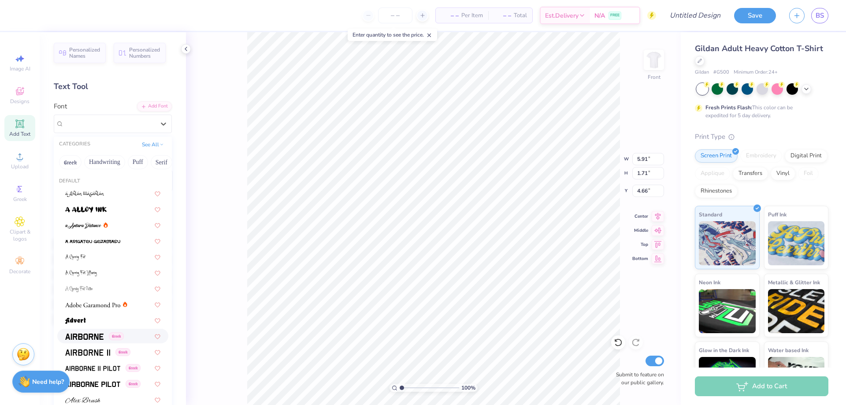
click at [87, 333] on img at bounding box center [84, 336] width 38 height 6
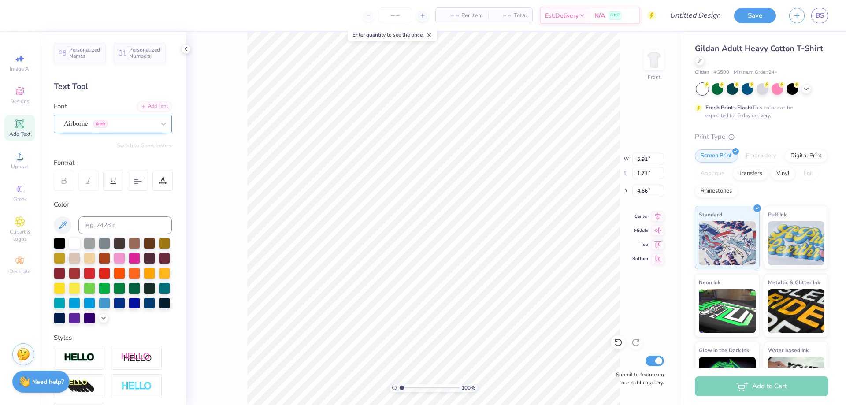
click at [97, 122] on div "Airborne Greek" at bounding box center [109, 124] width 92 height 14
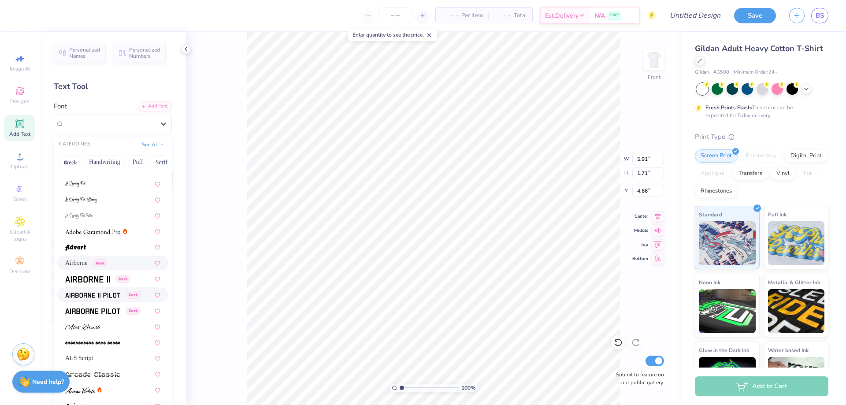
scroll to position [88, 0]
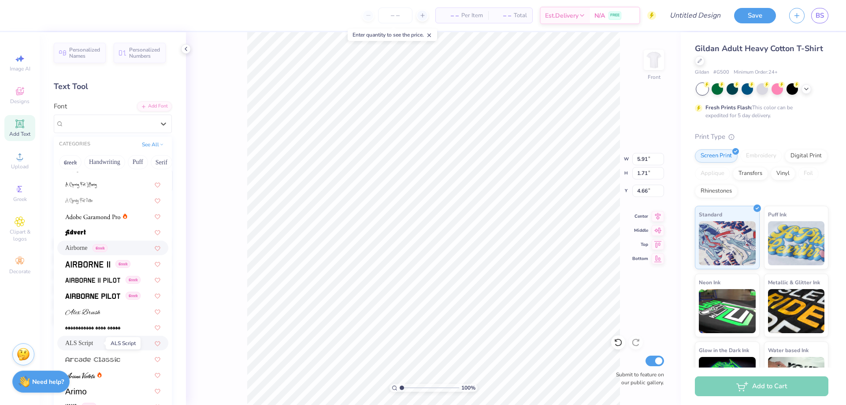
click at [88, 340] on span "ALS Script" at bounding box center [79, 342] width 28 height 9
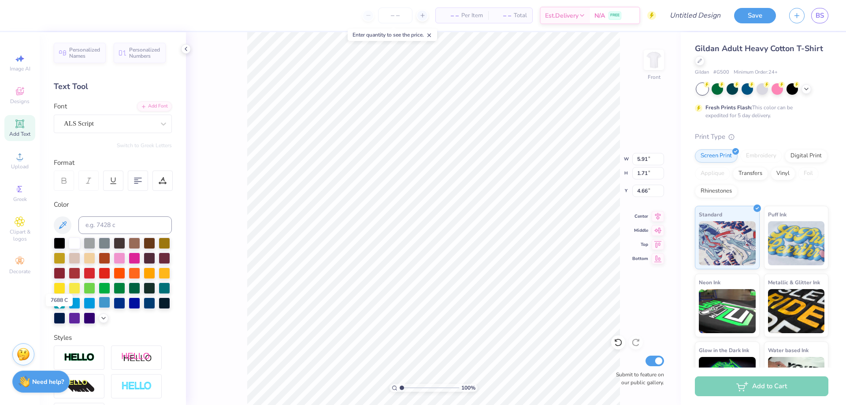
click at [99, 308] on div at bounding box center [104, 301] width 11 height 11
click at [12, 87] on div "Designs" at bounding box center [19, 95] width 31 height 26
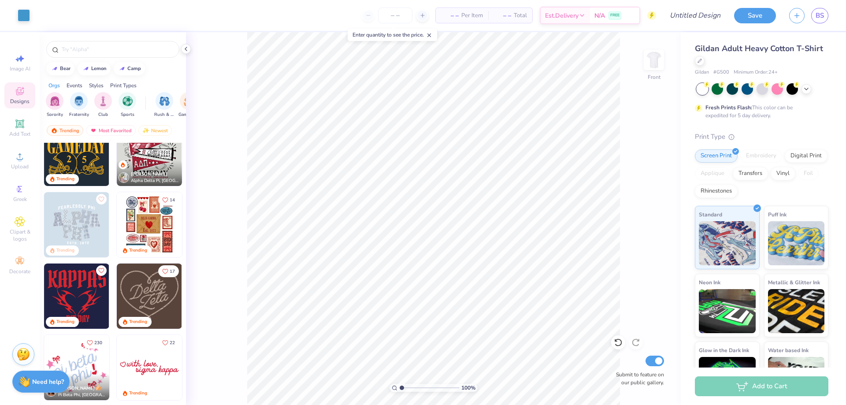
scroll to position [308, 0]
click at [55, 108] on div "filter for Sorority" at bounding box center [55, 100] width 18 height 18
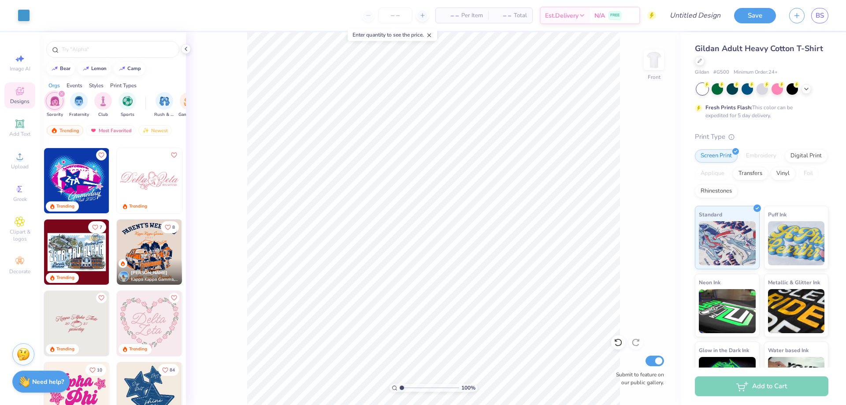
scroll to position [793, 0]
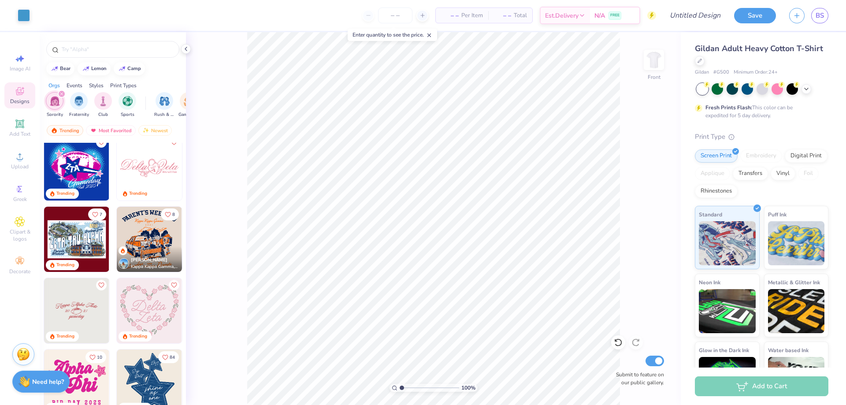
click at [151, 237] on img at bounding box center [149, 239] width 65 height 65
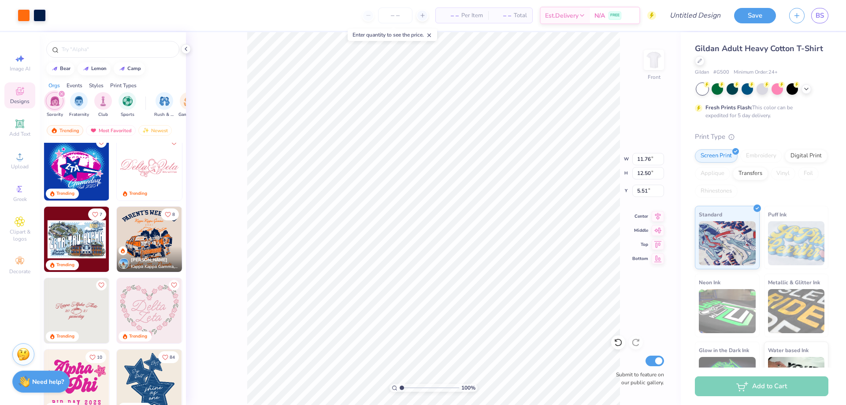
type input "5.51"
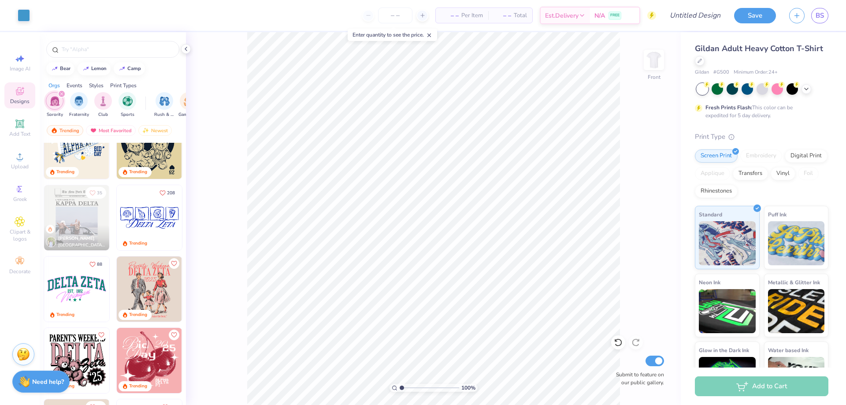
scroll to position [1101, 0]
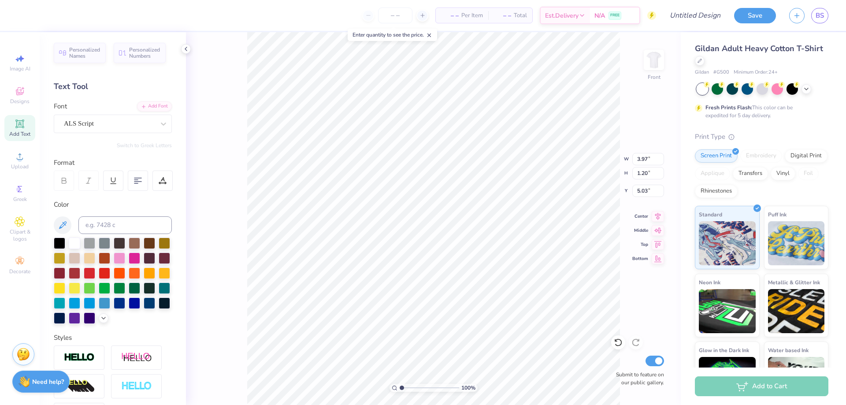
type input "5.03"
type textarea "D"
click at [80, 122] on div "ALS Script" at bounding box center [109, 124] width 92 height 14
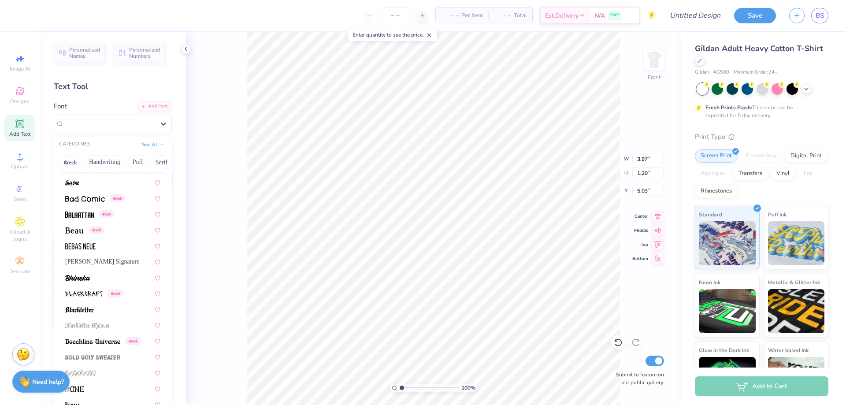
scroll to position [440, 0]
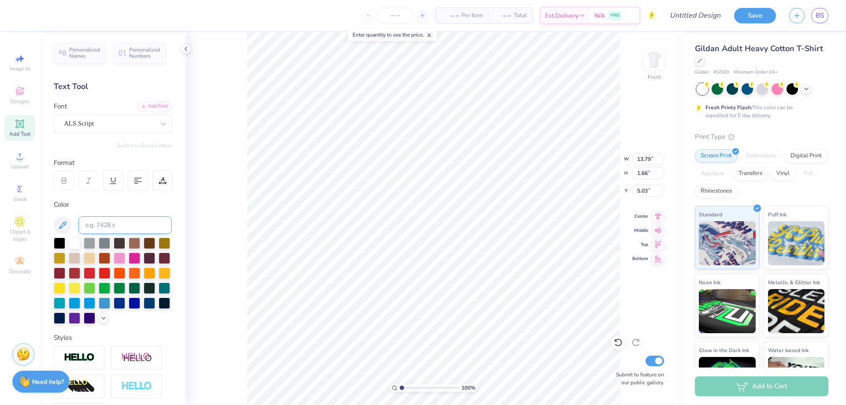
type input "13.79"
type input "1.66"
type input "3.00"
click at [81, 118] on div "ALS Script" at bounding box center [109, 124] width 92 height 14
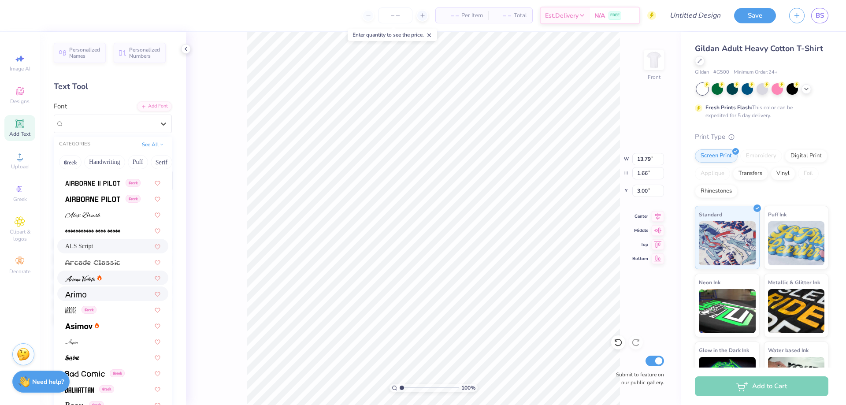
scroll to position [352, 0]
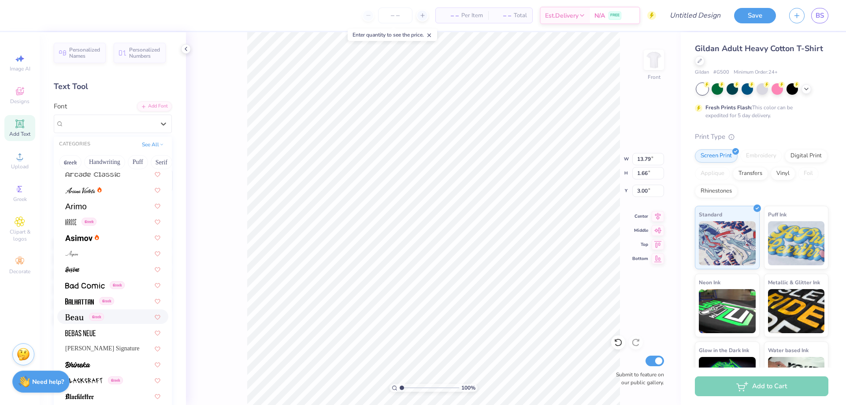
click at [76, 317] on img at bounding box center [74, 317] width 18 height 6
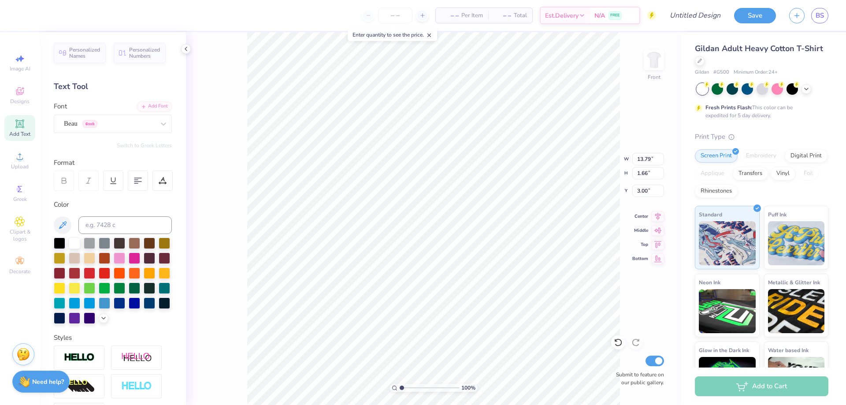
scroll to position [7, 4]
click at [21, 126] on icon at bounding box center [19, 123] width 7 height 7
type textarea "T"
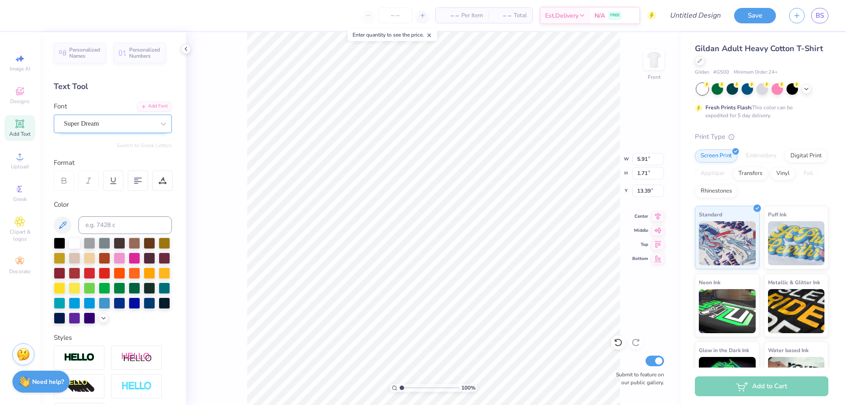
type textarea "DELTA DELTA DELTA"
click at [103, 123] on div "Super Dream" at bounding box center [109, 124] width 92 height 14
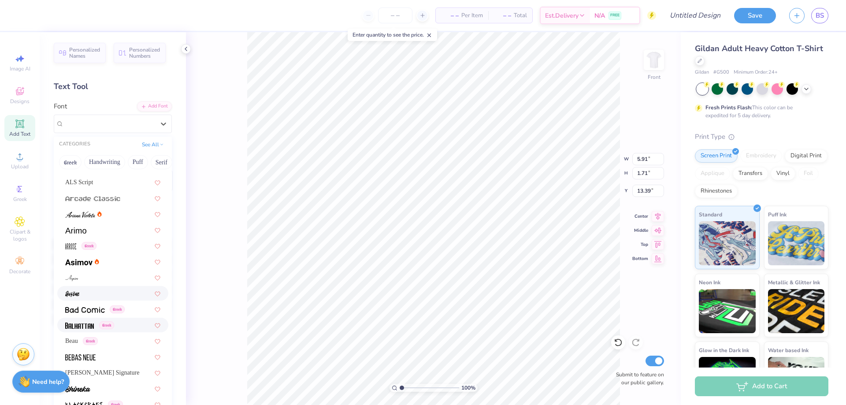
scroll to position [352, 0]
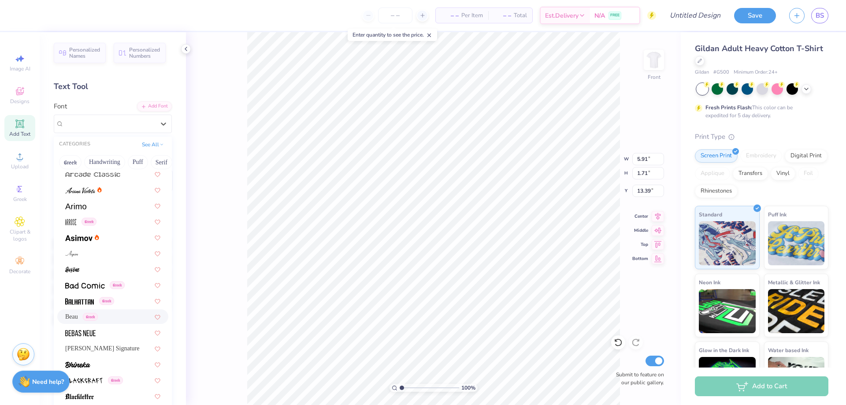
click at [79, 315] on div "Beau Greek" at bounding box center [81, 316] width 33 height 9
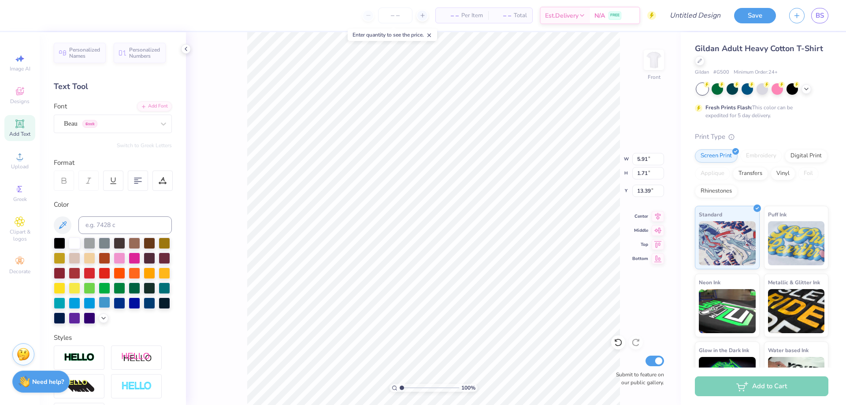
click at [99, 308] on div at bounding box center [104, 301] width 11 height 11
type input "4.89"
click at [18, 101] on span "Designs" at bounding box center [19, 101] width 19 height 7
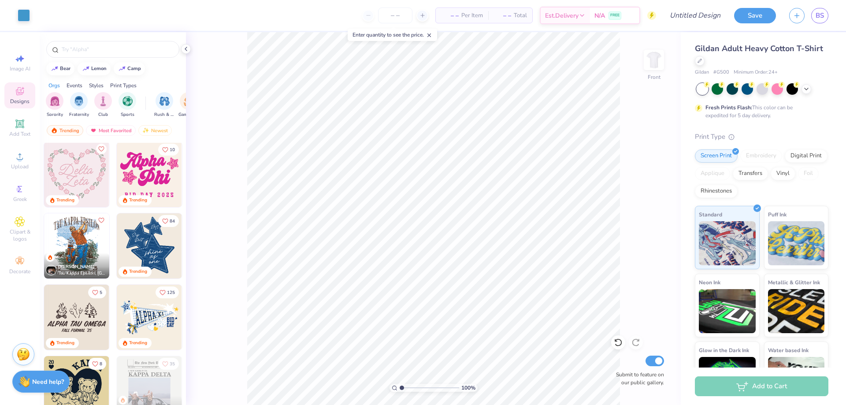
scroll to position [1145, 0]
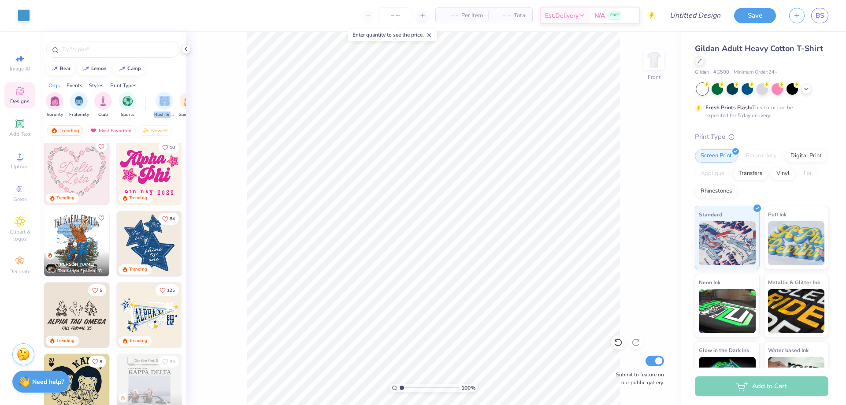
drag, startPoint x: 148, startPoint y: 108, endPoint x: 170, endPoint y: 122, distance: 26.3
click at [170, 122] on div "Sorority Fraternity Club Sports Rush & Bid Game Day Parent's Weekend PR & Gener…" at bounding box center [113, 105] width 146 height 33
click at [185, 48] on icon at bounding box center [185, 48] width 7 height 7
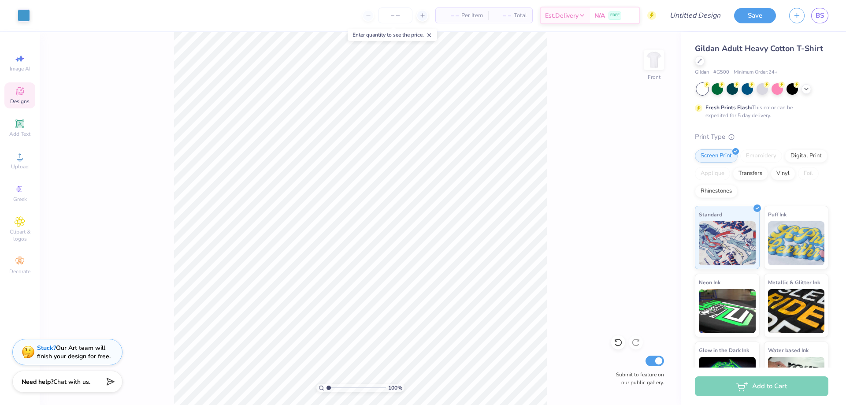
click at [28, 100] on span "Designs" at bounding box center [19, 101] width 19 height 7
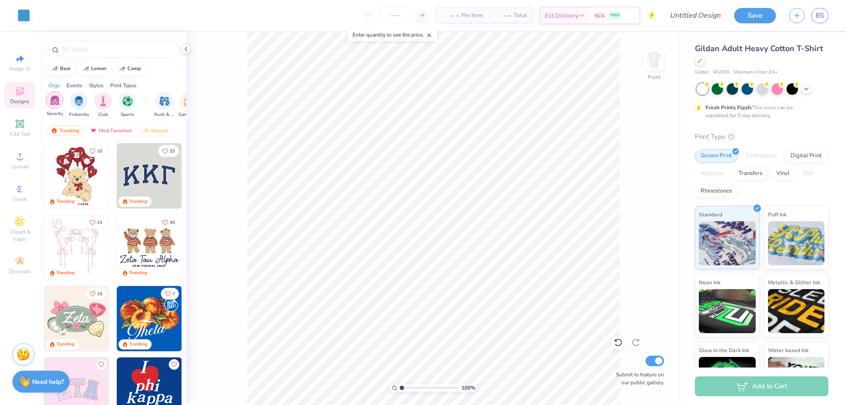
click at [52, 101] on img "filter for Sorority" at bounding box center [55, 100] width 10 height 10
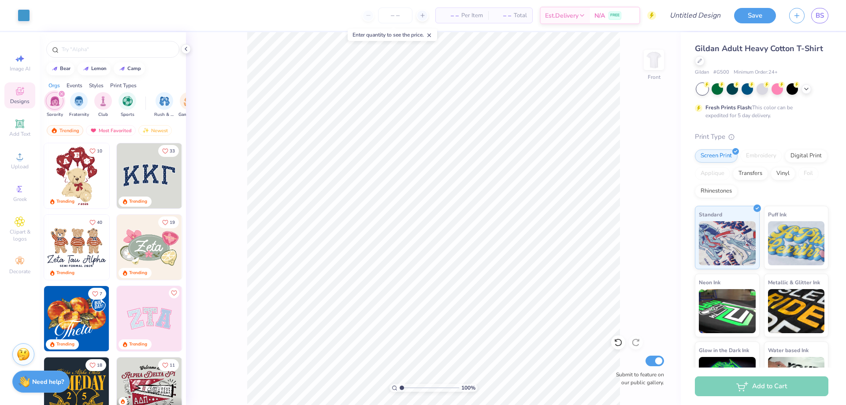
drag, startPoint x: 160, startPoint y: 115, endPoint x: 89, endPoint y: 115, distance: 70.5
click at [90, 115] on div "Sorority Fraternity Club Sports Rush & Bid Game Day Parent's Weekend PR & Gener…" at bounding box center [113, 105] width 146 height 33
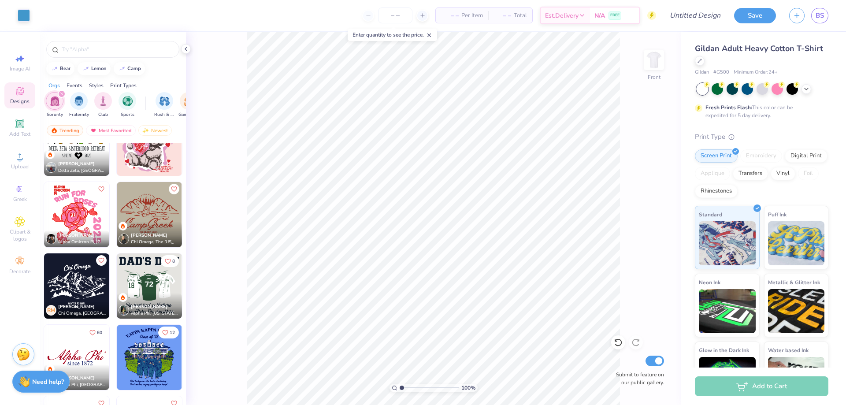
scroll to position [1894, 0]
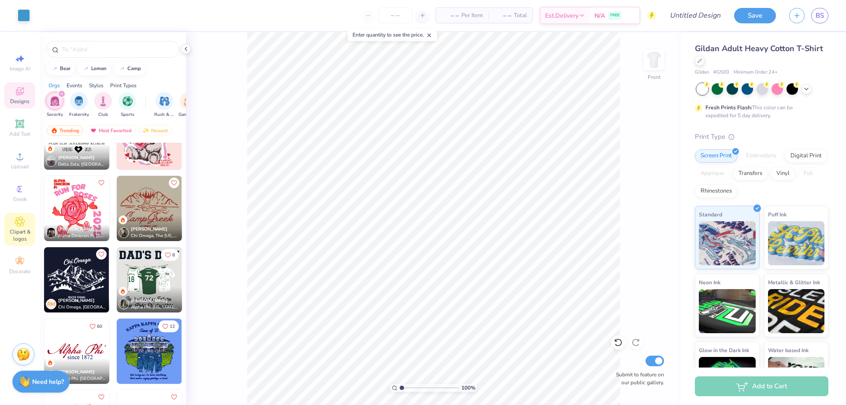
click at [19, 223] on icon at bounding box center [20, 221] width 4 height 4
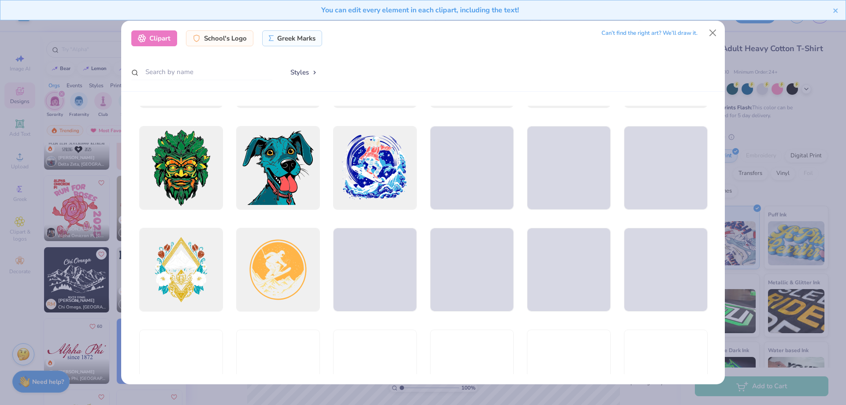
scroll to position [2026, 0]
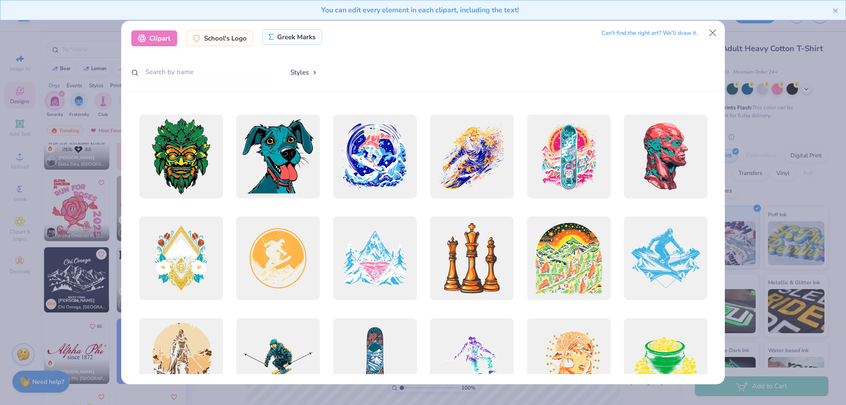
click at [277, 37] on div "Greek Marks" at bounding box center [292, 37] width 60 height 16
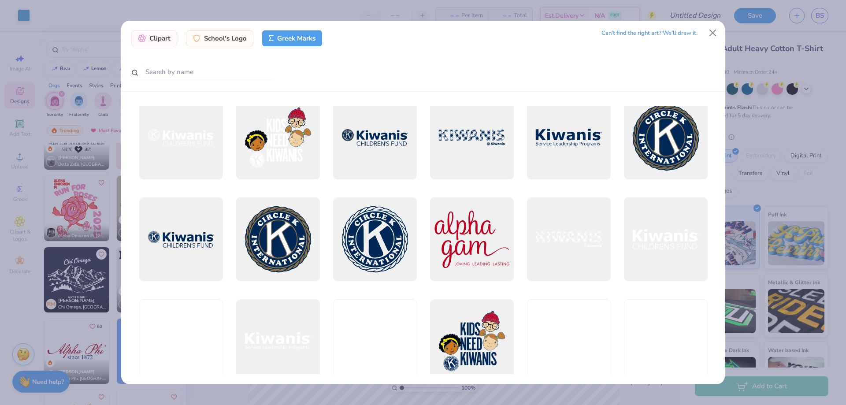
scroll to position [2686, 0]
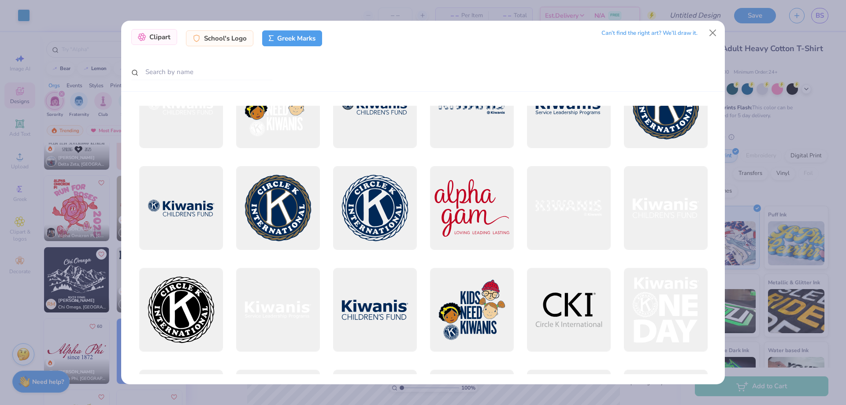
click at [165, 43] on div "Clipart" at bounding box center [154, 37] width 46 height 16
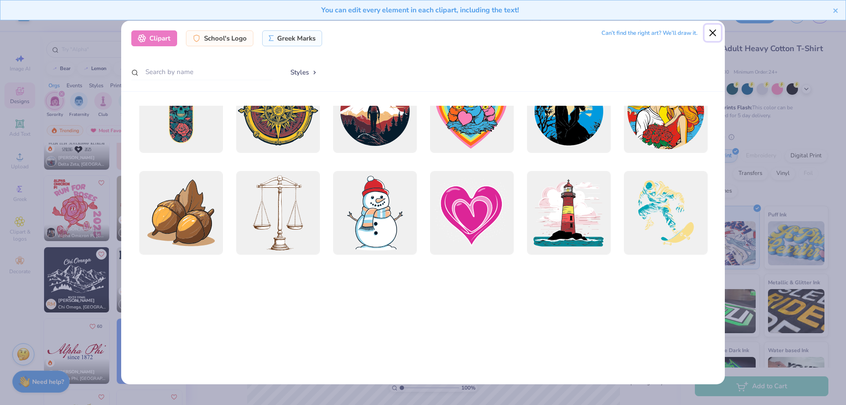
click at [710, 28] on button "Close" at bounding box center [712, 33] width 17 height 17
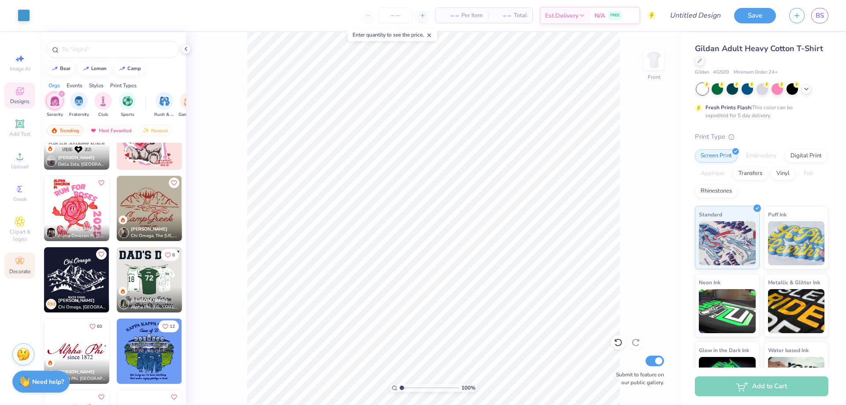
click at [22, 263] on icon at bounding box center [21, 262] width 3 height 3
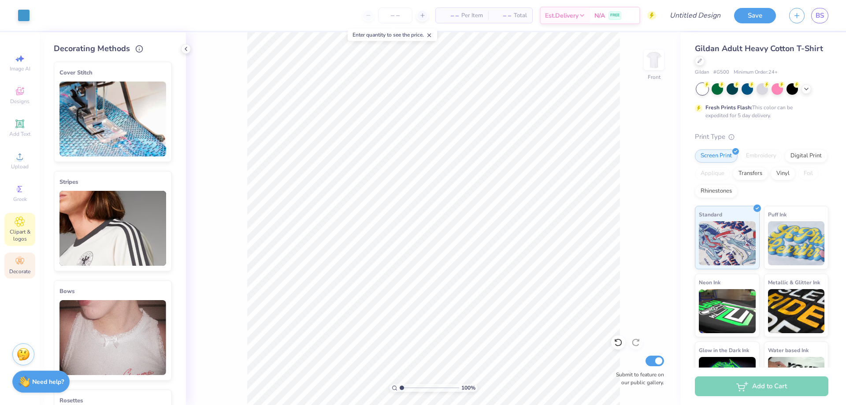
click at [15, 230] on span "Clipart & logos" at bounding box center [19, 235] width 31 height 14
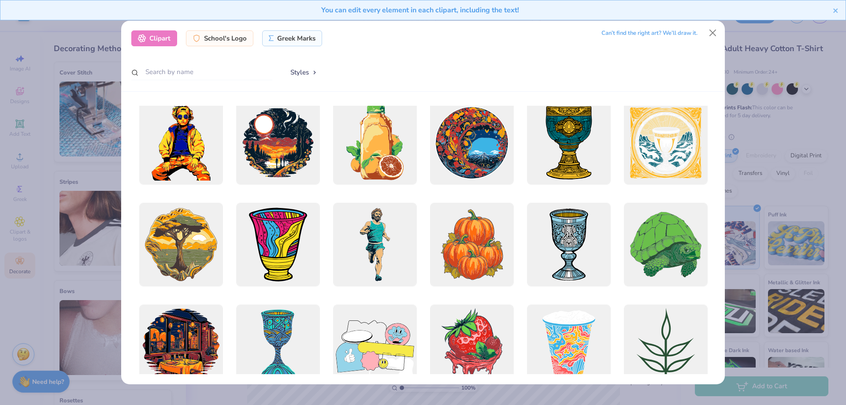
scroll to position [1674, 0]
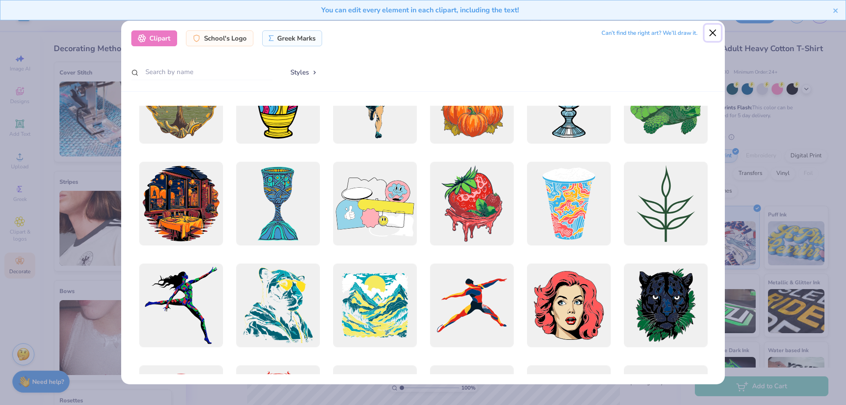
drag, startPoint x: 707, startPoint y: 40, endPoint x: 702, endPoint y: 43, distance: 6.1
click at [707, 40] on button "Close" at bounding box center [712, 33] width 17 height 17
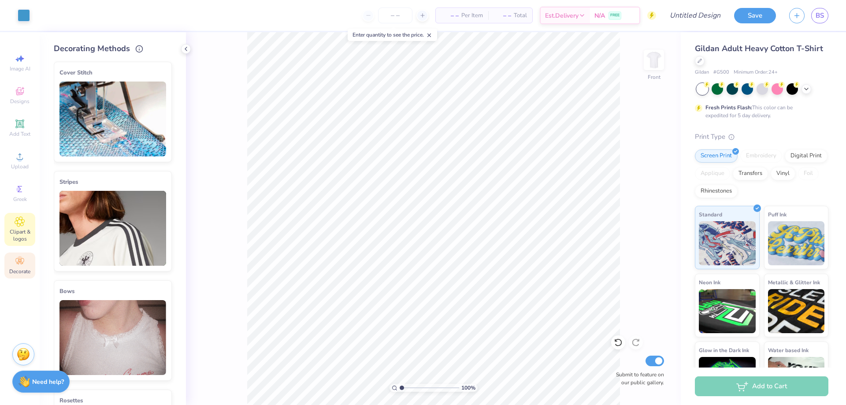
click at [10, 234] on span "Clipart & logos" at bounding box center [19, 235] width 31 height 14
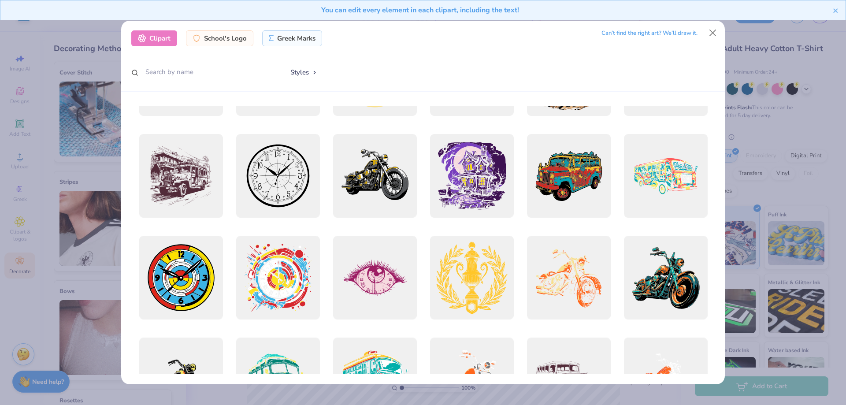
scroll to position [220, 0]
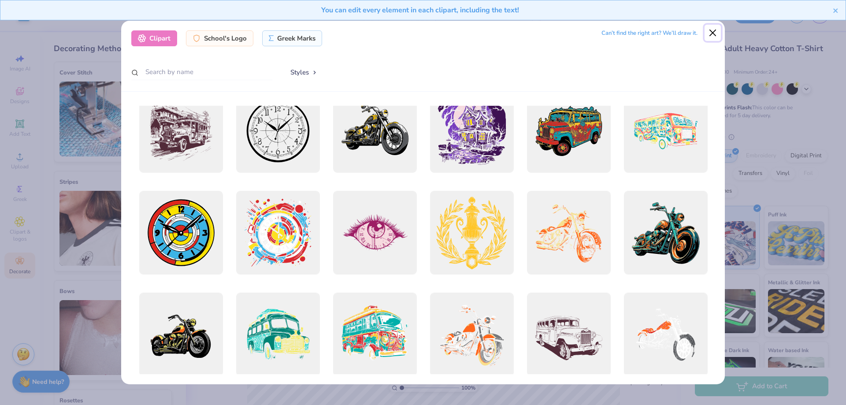
click at [713, 29] on button "Close" at bounding box center [712, 33] width 17 height 17
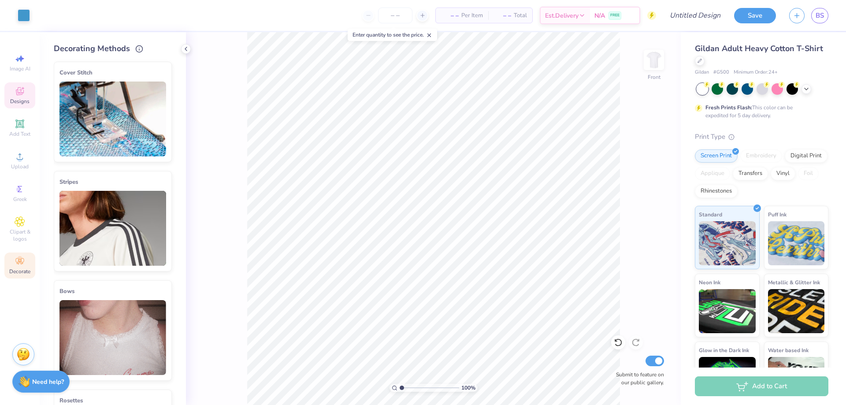
click at [28, 94] on div "Designs" at bounding box center [19, 95] width 31 height 26
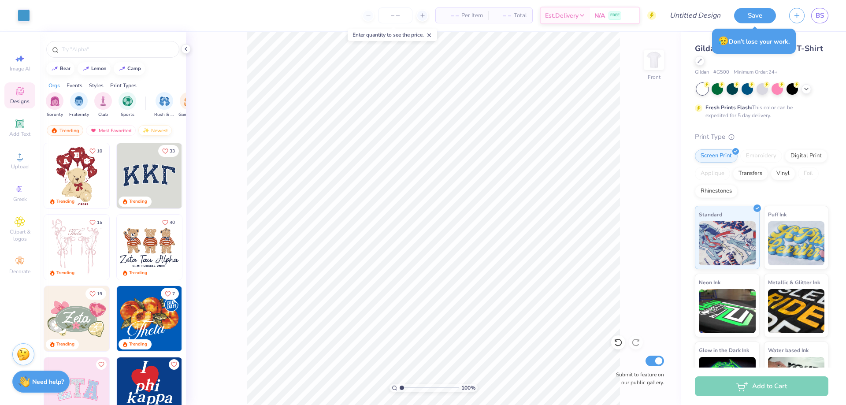
click at [158, 132] on div "Newest" at bounding box center [154, 130] width 33 height 11
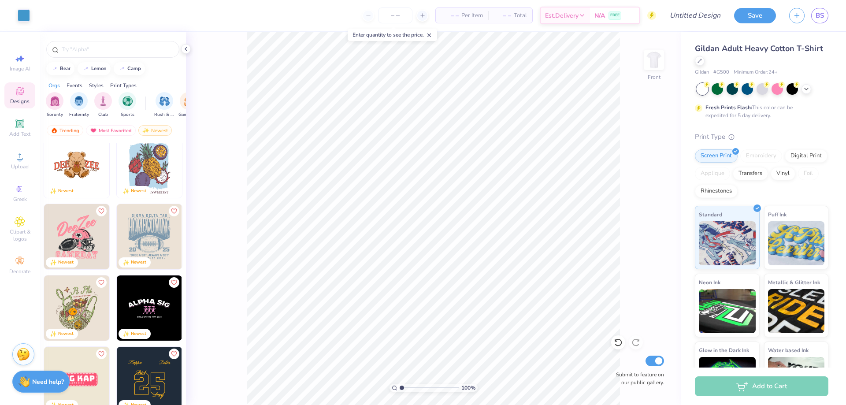
scroll to position [3479, 0]
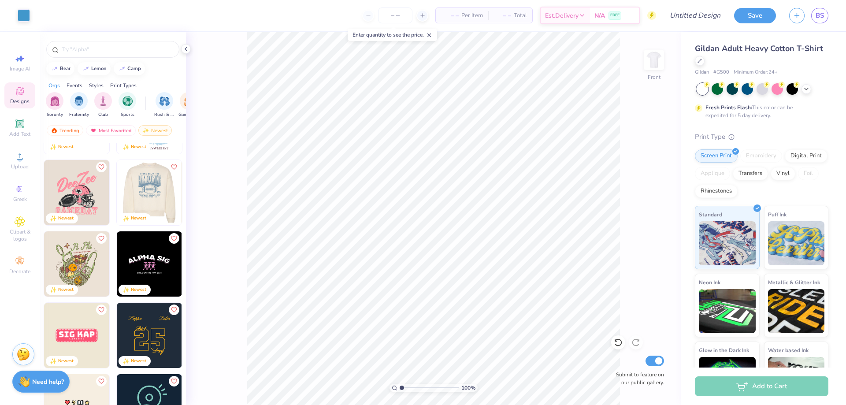
click at [136, 188] on div at bounding box center [150, 192] width 196 height 65
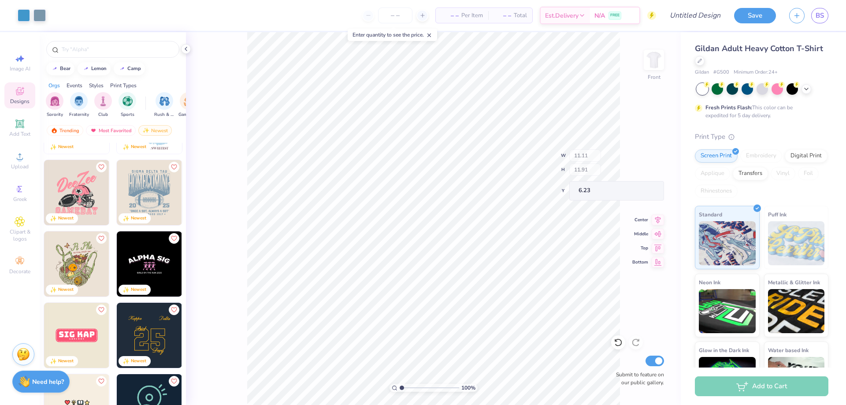
type input "6.23"
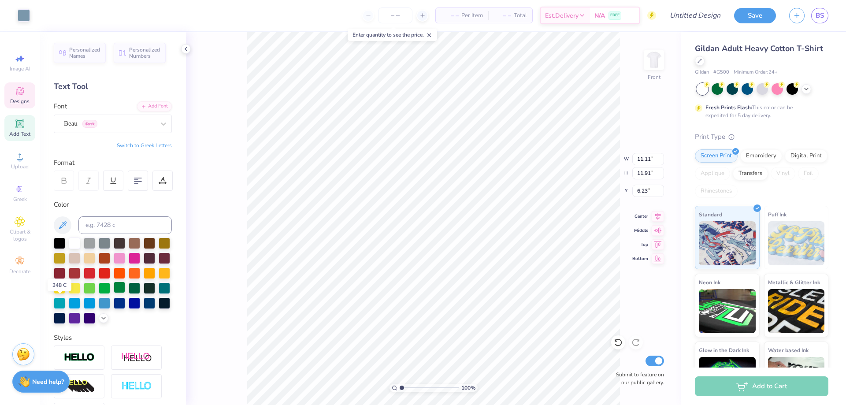
click at [114, 293] on div at bounding box center [119, 286] width 11 height 11
click at [20, 8] on div at bounding box center [24, 14] width 12 height 12
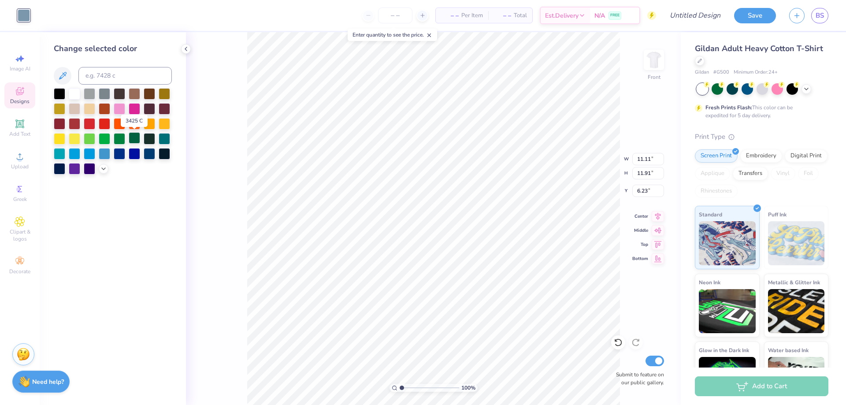
click at [130, 140] on div at bounding box center [134, 137] width 11 height 11
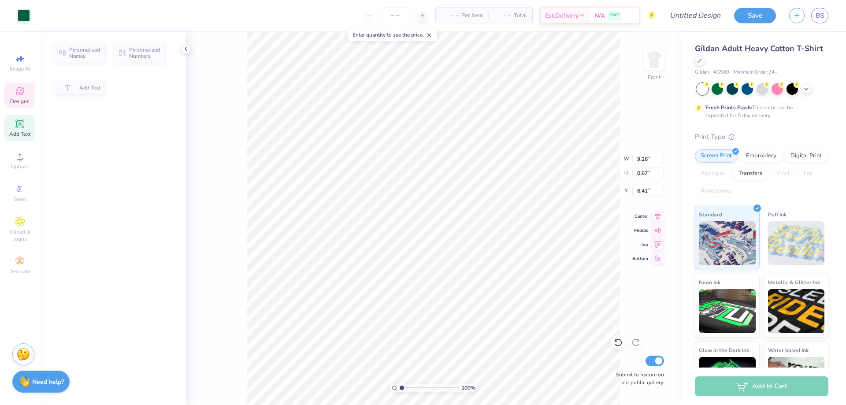
type input "9.26"
type input "0.67"
type input "6.41"
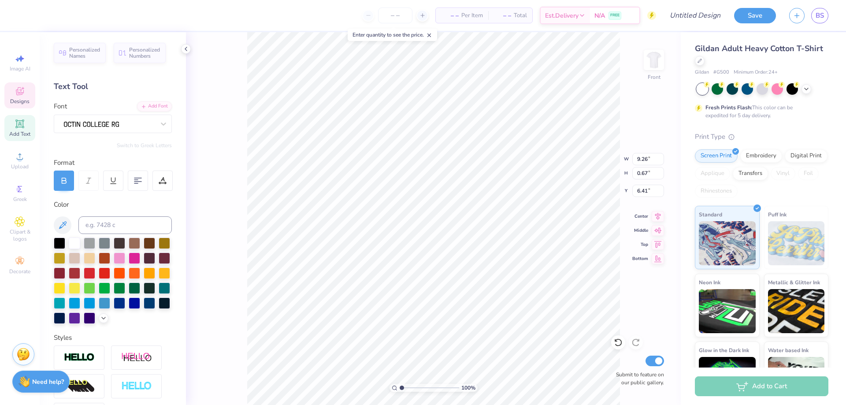
scroll to position [7, 4]
type input "8.99"
type input "0.65"
type input "6.43"
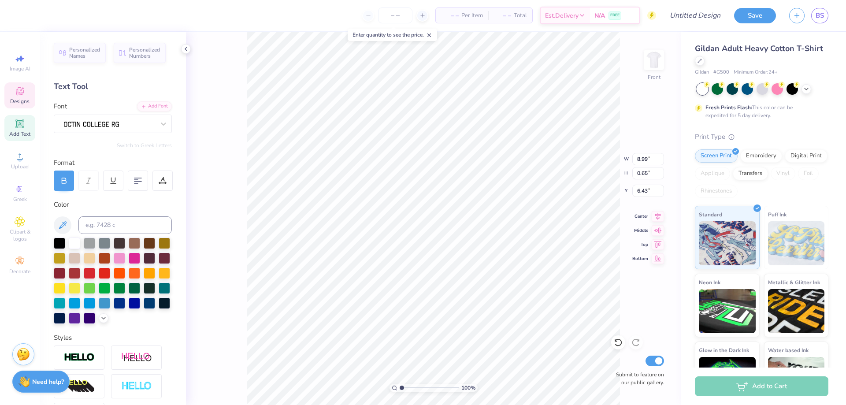
type textarea "S"
type textarea "Tri Delta x Theta Chi"
type input "10.41"
type input "0.73"
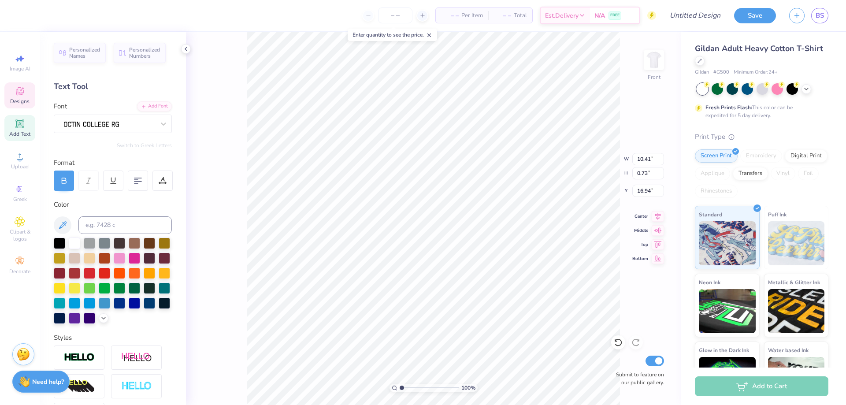
type input "16.94"
type textarea "“Once a Bison, Always a Bison”"
type input "7.14"
type input "0.47"
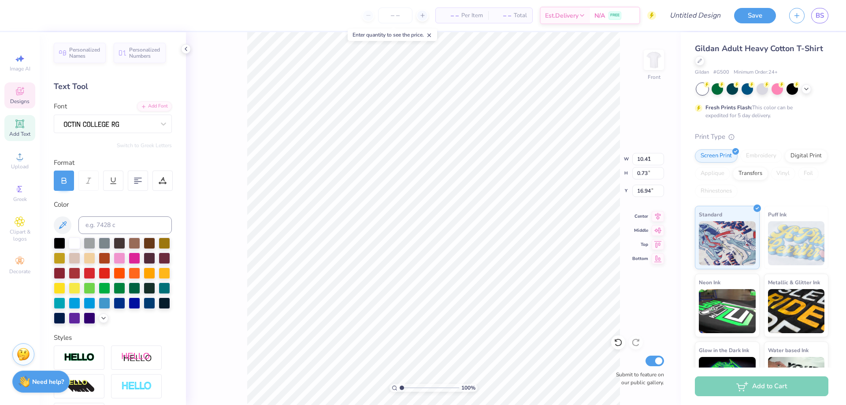
type input "17.67"
type textarea "ESTABLISHED 1890"
click at [704, 63] on div at bounding box center [700, 60] width 10 height 10
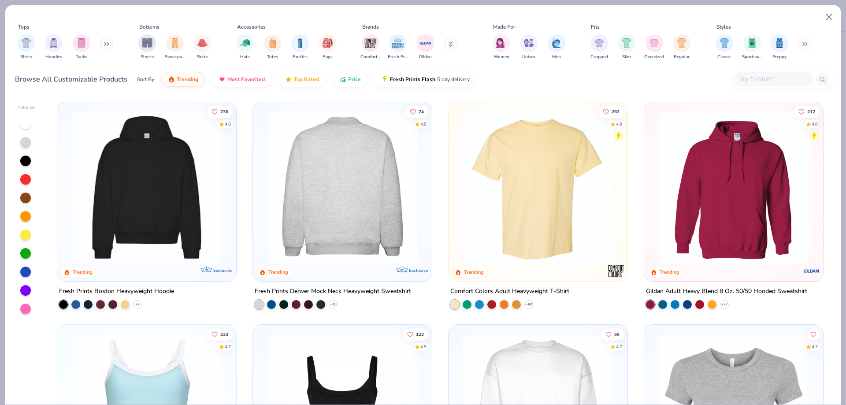
click at [345, 163] on img at bounding box center [342, 187] width 161 height 152
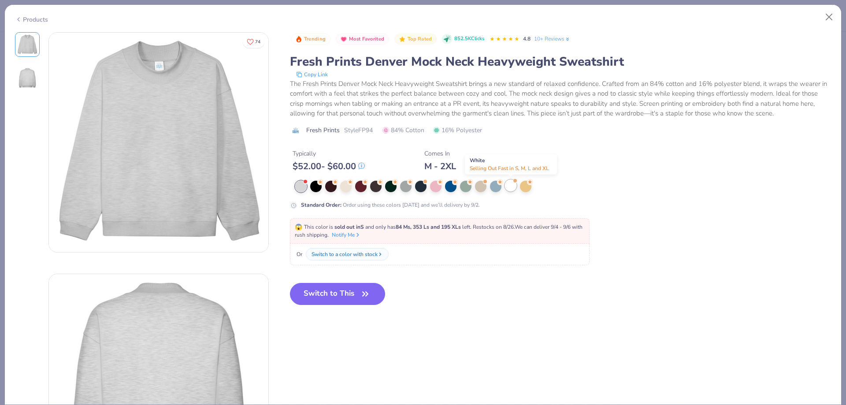
click at [507, 185] on div at bounding box center [510, 185] width 11 height 11
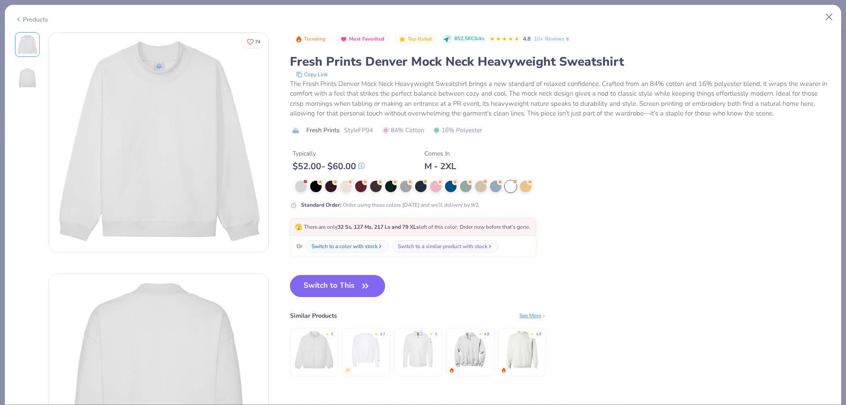
click at [533, 188] on div at bounding box center [468, 186] width 347 height 11
click at [529, 186] on div at bounding box center [525, 185] width 11 height 11
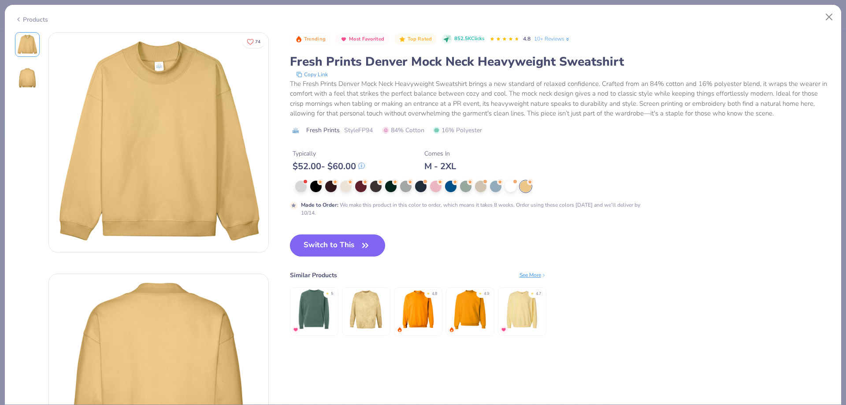
click at [346, 248] on button "Switch to This" at bounding box center [338, 245] width 96 height 22
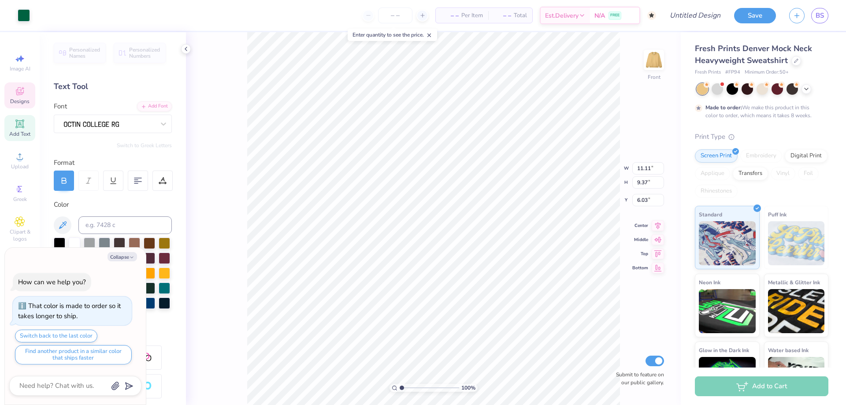
type textarea "x"
click at [389, 17] on input "number" at bounding box center [395, 15] width 34 height 16
type input "50"
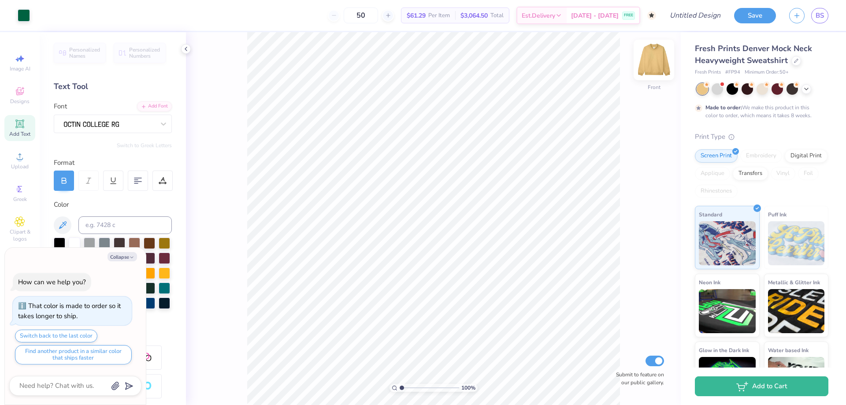
click at [654, 58] on img at bounding box center [653, 59] width 35 height 35
click at [124, 255] on button "Collapse" at bounding box center [122, 256] width 30 height 9
type textarea "x"
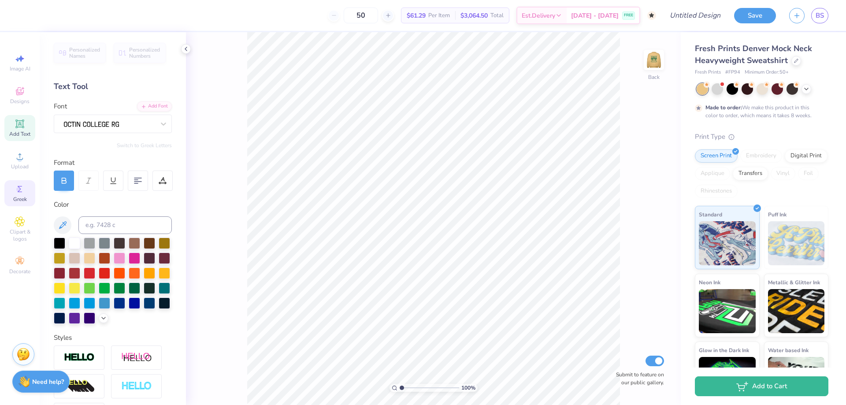
click at [24, 193] on icon at bounding box center [20, 189] width 11 height 11
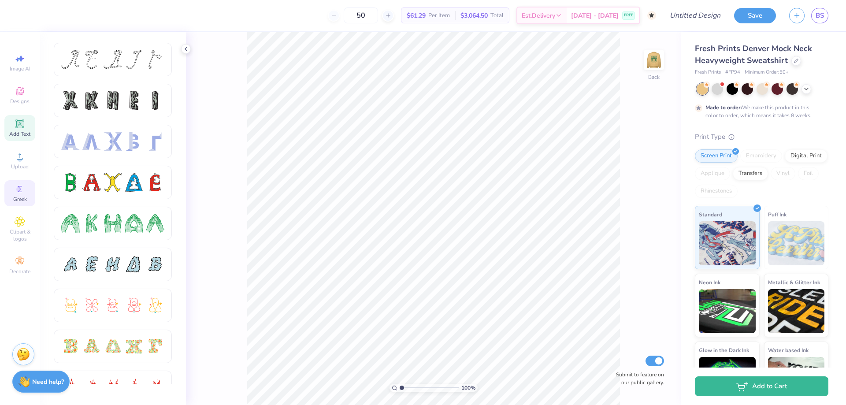
click at [18, 128] on icon at bounding box center [20, 123] width 11 height 11
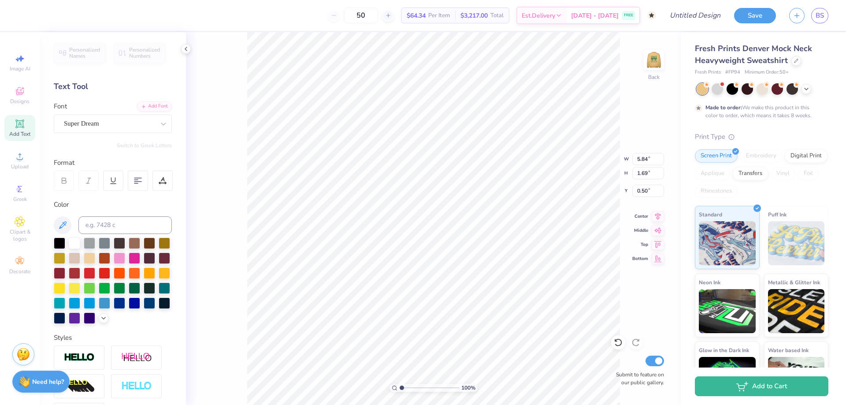
type input "0.50"
type textarea "T"
type textarea "Homecoming 2025"
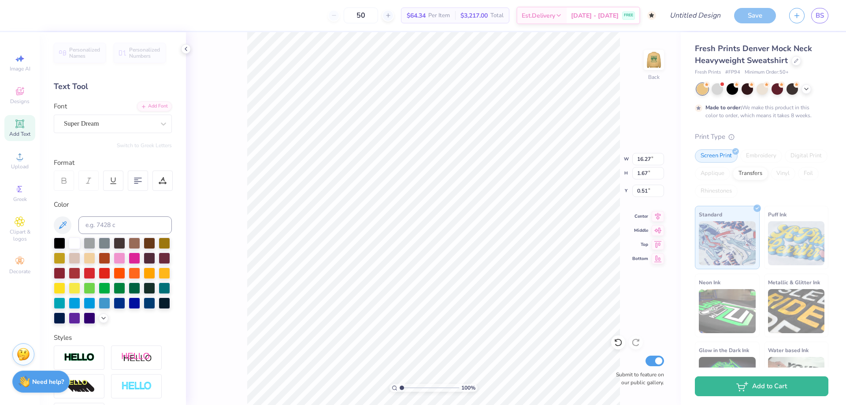
type input "7.06"
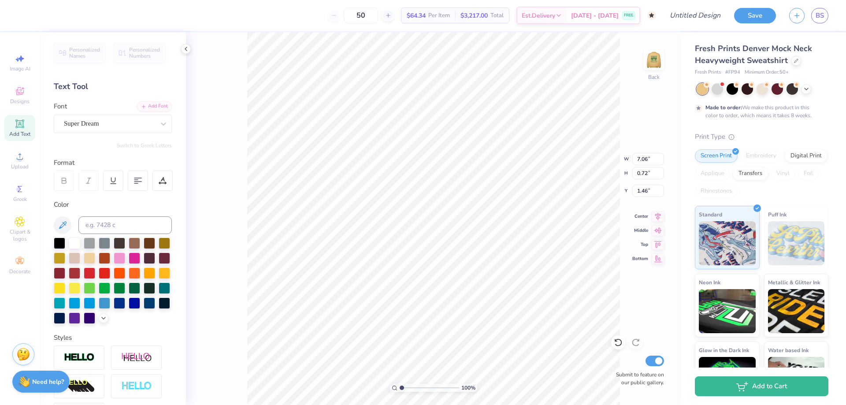
type input "0.72"
type input "1.46"
type input "0.50"
click at [129, 293] on div at bounding box center [134, 286] width 11 height 11
click at [107, 119] on div "Super Dream" at bounding box center [109, 124] width 92 height 14
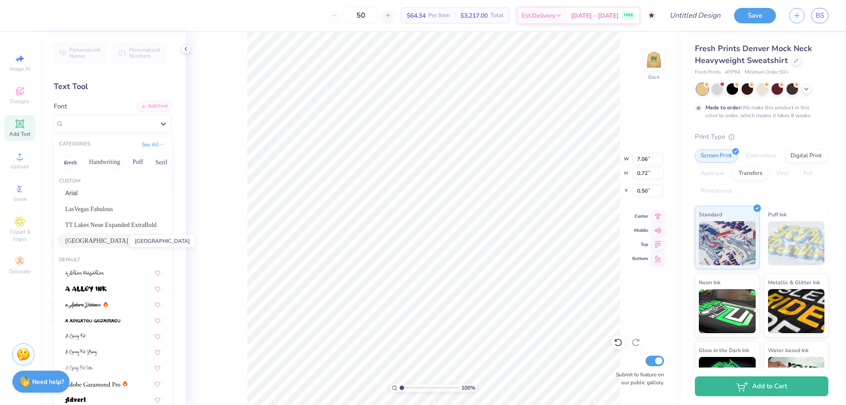
click at [93, 236] on span "Viridian College" at bounding box center [96, 240] width 63 height 9
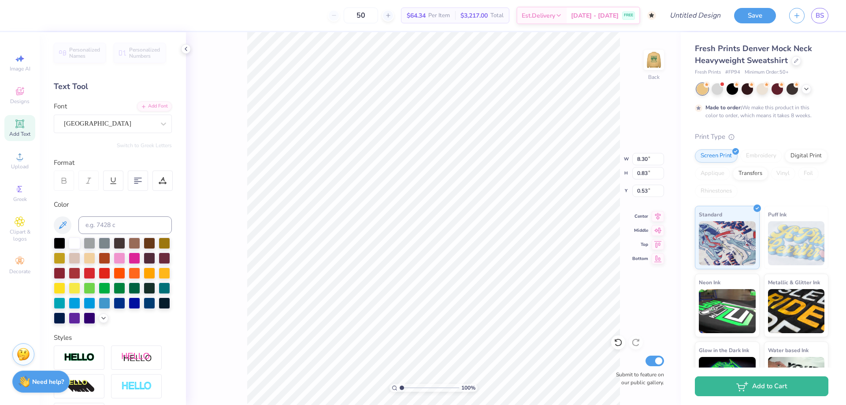
type input "8.30"
type input "0.83"
type input "0.53"
click at [102, 123] on div "Viridian College" at bounding box center [109, 124] width 92 height 14
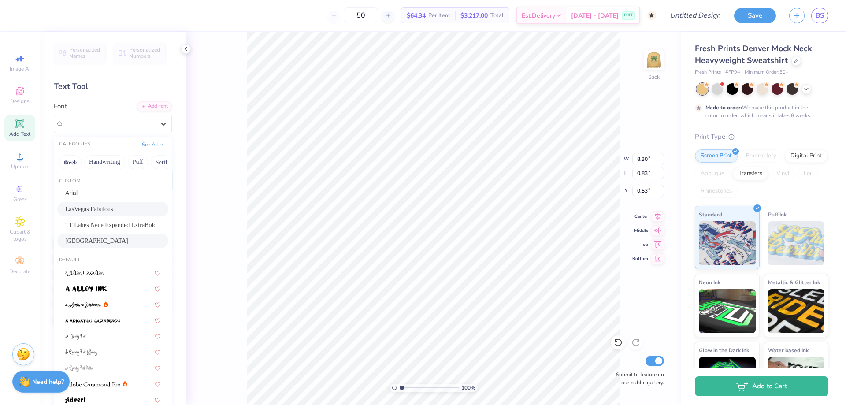
click at [89, 208] on span "LasVegas Fabulous" at bounding box center [89, 208] width 48 height 9
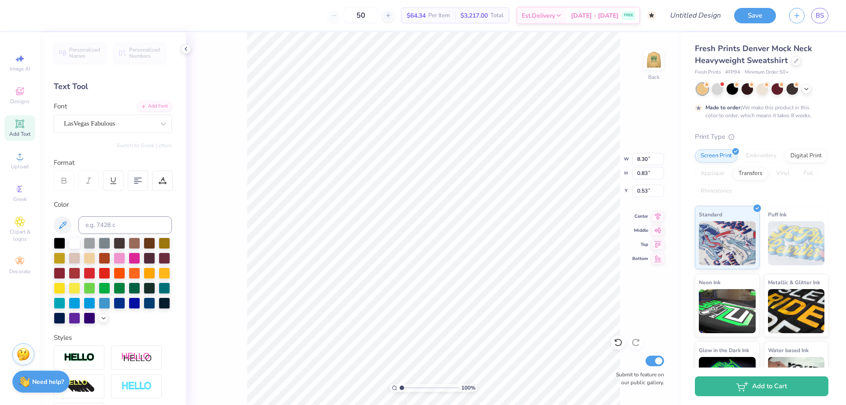
type input "4.85"
type input "0.87"
type input "0.51"
type input "0.50"
click at [661, 62] on img at bounding box center [653, 59] width 35 height 35
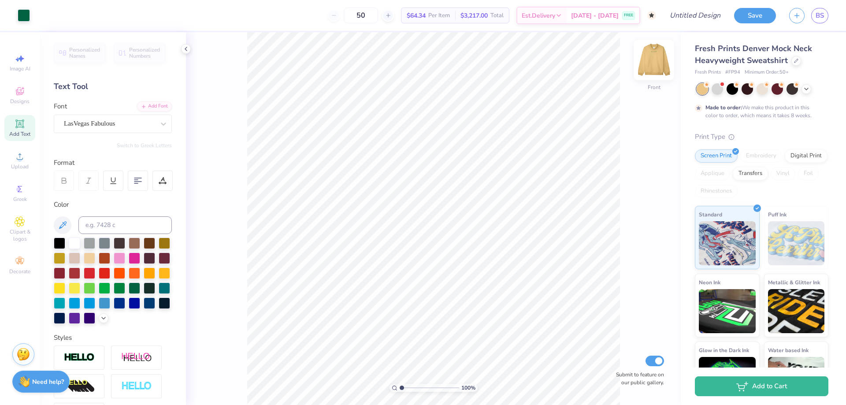
click at [658, 59] on img at bounding box center [653, 59] width 35 height 35
click at [650, 52] on img at bounding box center [653, 59] width 35 height 35
drag, startPoint x: 377, startPoint y: 16, endPoint x: 355, endPoint y: 16, distance: 22.0
click at [355, 16] on input "50" at bounding box center [361, 15] width 34 height 16
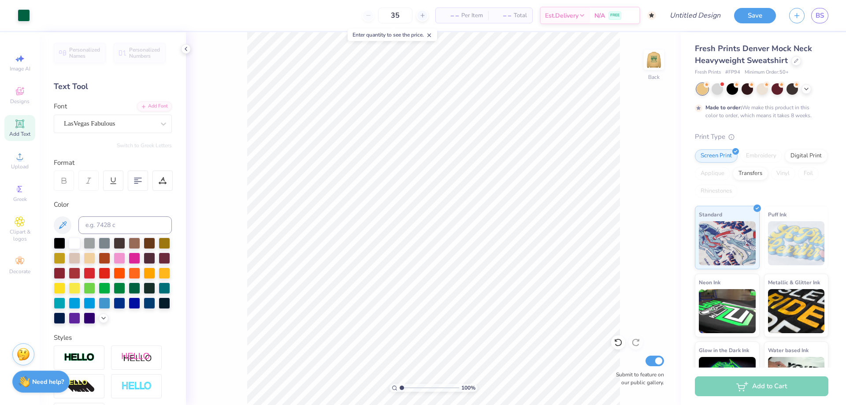
type input "50"
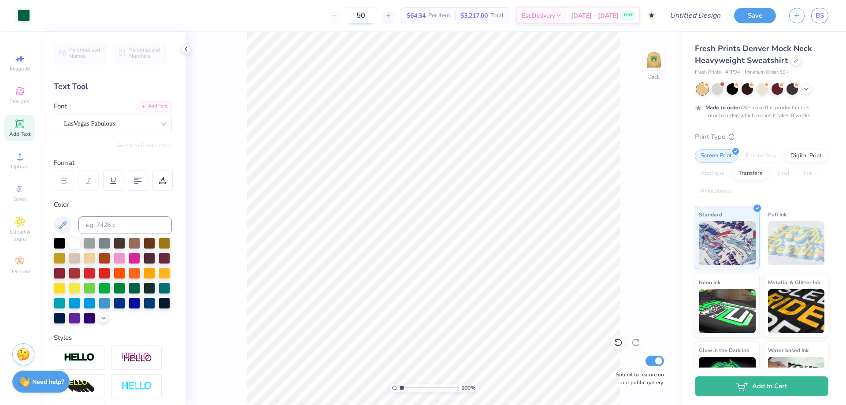
click at [372, 15] on input "50" at bounding box center [361, 15] width 34 height 16
drag, startPoint x: 372, startPoint y: 15, endPoint x: 346, endPoint y: 15, distance: 26.0
click at [346, 15] on div "50" at bounding box center [361, 15] width 66 height 16
click at [378, 21] on input "50" at bounding box center [361, 15] width 34 height 16
